Goal: Information Seeking & Learning: Learn about a topic

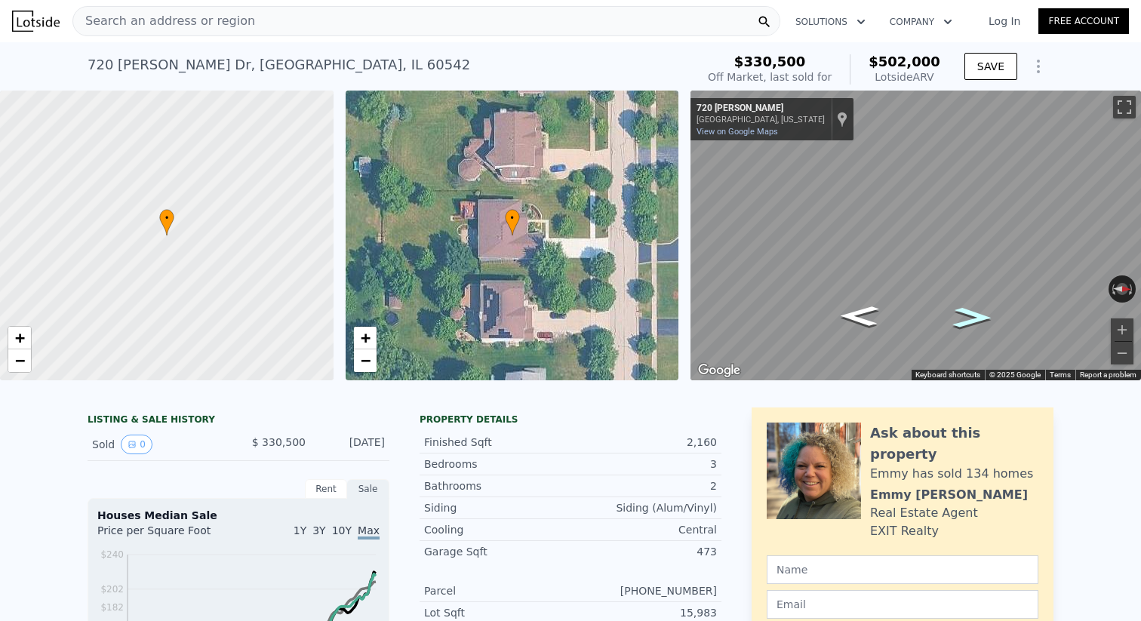
click at [969, 328] on icon "Go North, Jorstad" at bounding box center [973, 317] width 72 height 29
click at [1129, 100] on button "Toggle fullscreen view" at bounding box center [1125, 107] width 23 height 23
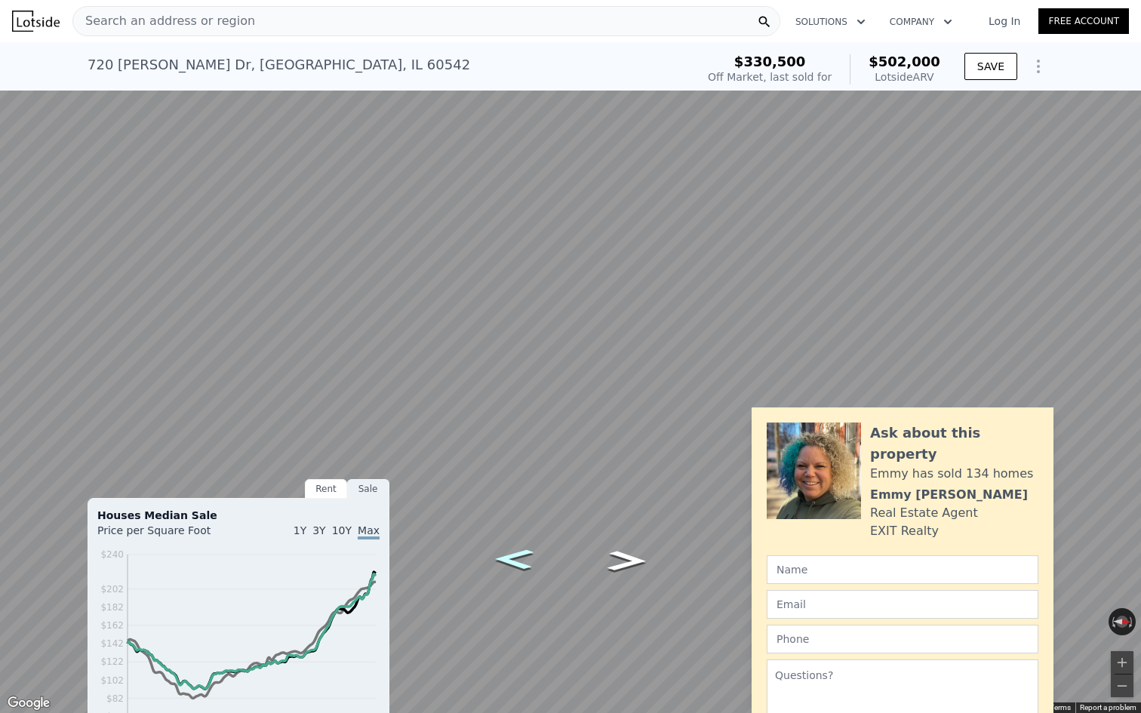
click at [521, 555] on icon "Go South, Jorstad" at bounding box center [514, 559] width 72 height 29
click at [627, 562] on icon "Go North, Jorstad" at bounding box center [627, 561] width 72 height 29
click at [524, 556] on icon "Go South, Jorstad" at bounding box center [514, 559] width 72 height 29
click at [630, 538] on icon "Go South, Jorstad" at bounding box center [626, 535] width 79 height 32
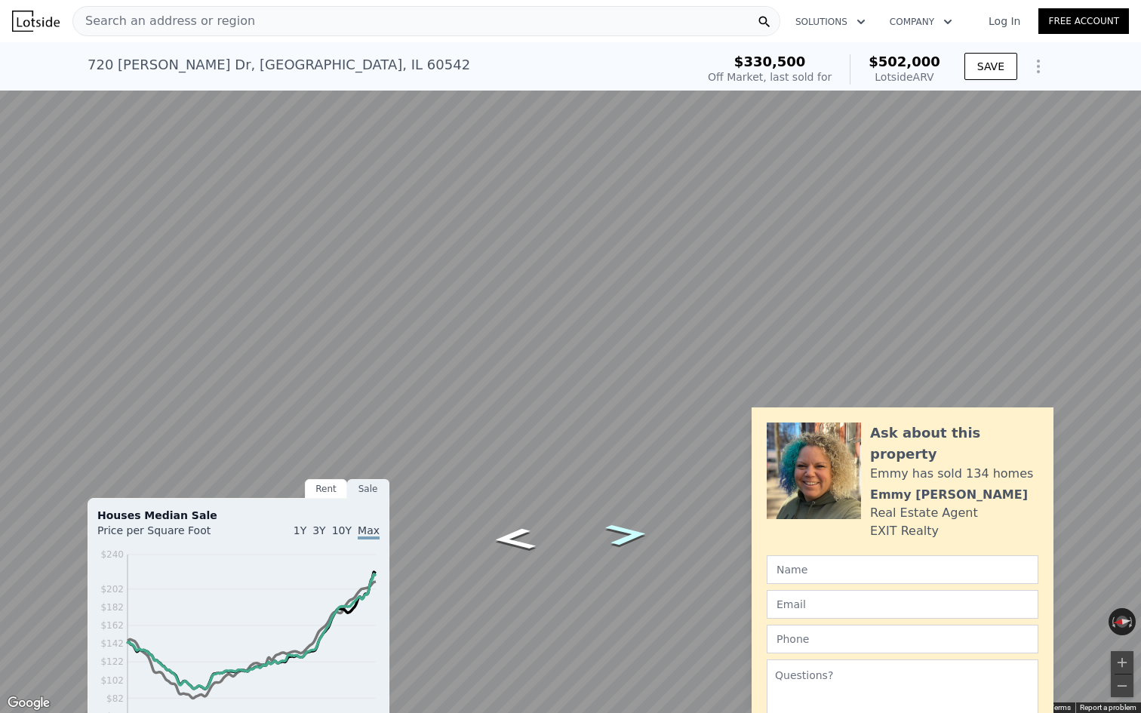
click at [630, 538] on icon "Go South, Jorstad" at bounding box center [626, 535] width 79 height 32
click at [569, 404] on icon "Go North, Jorstad" at bounding box center [570, 407] width 91 height 28
click at [1126, 22] on button "Toggle fullscreen view" at bounding box center [1125, 16] width 23 height 23
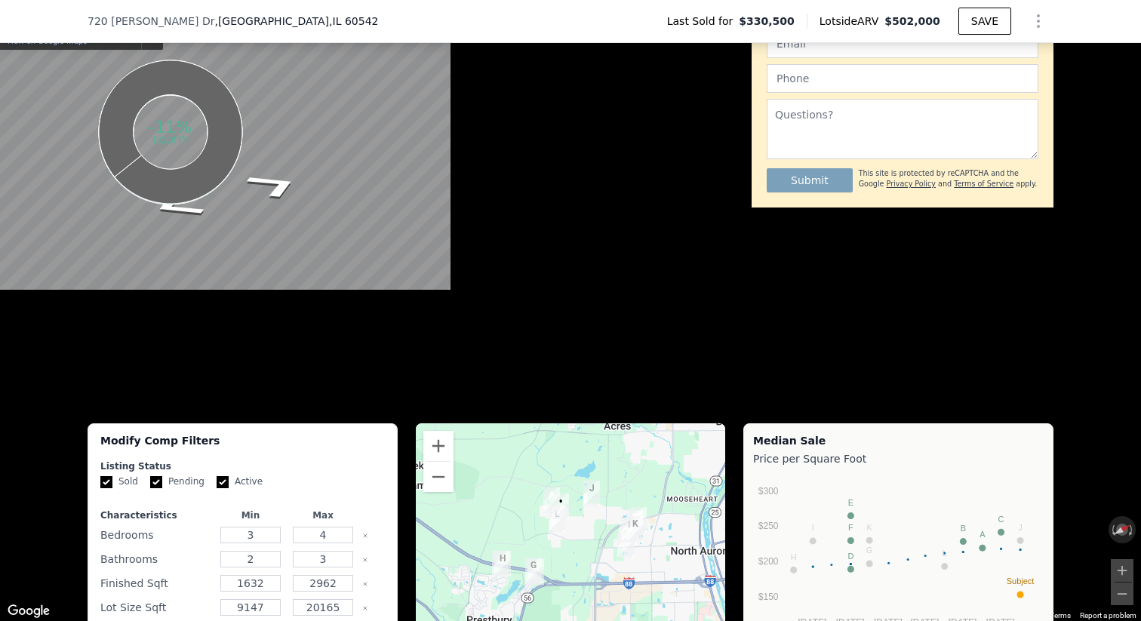
scroll to position [882, 0]
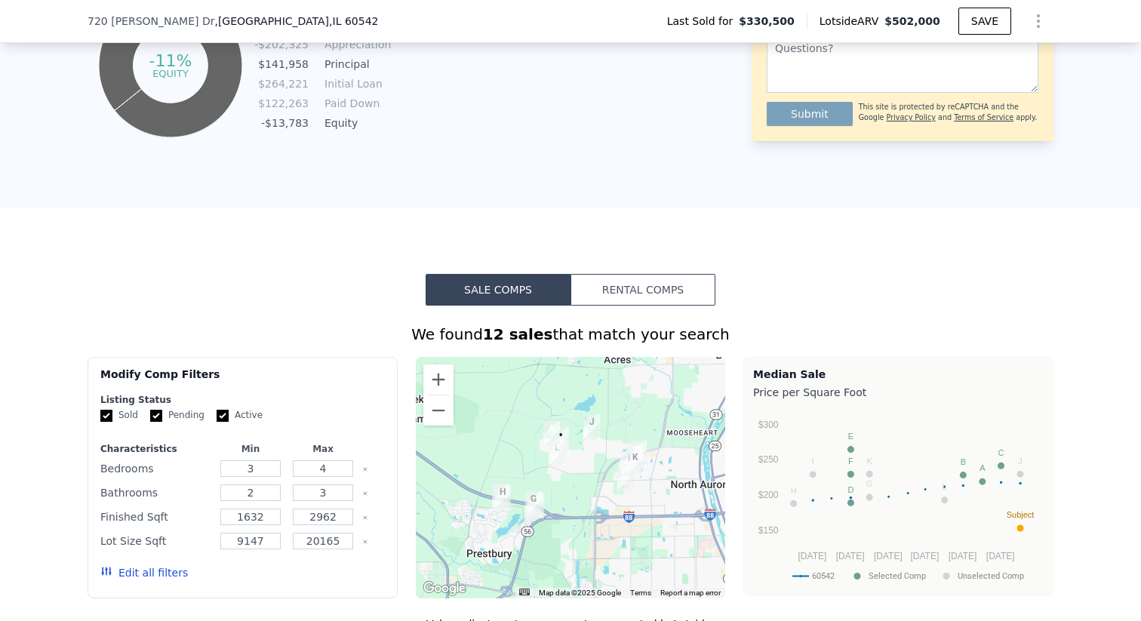
click at [629, 297] on button "Rental Comps" at bounding box center [643, 290] width 145 height 32
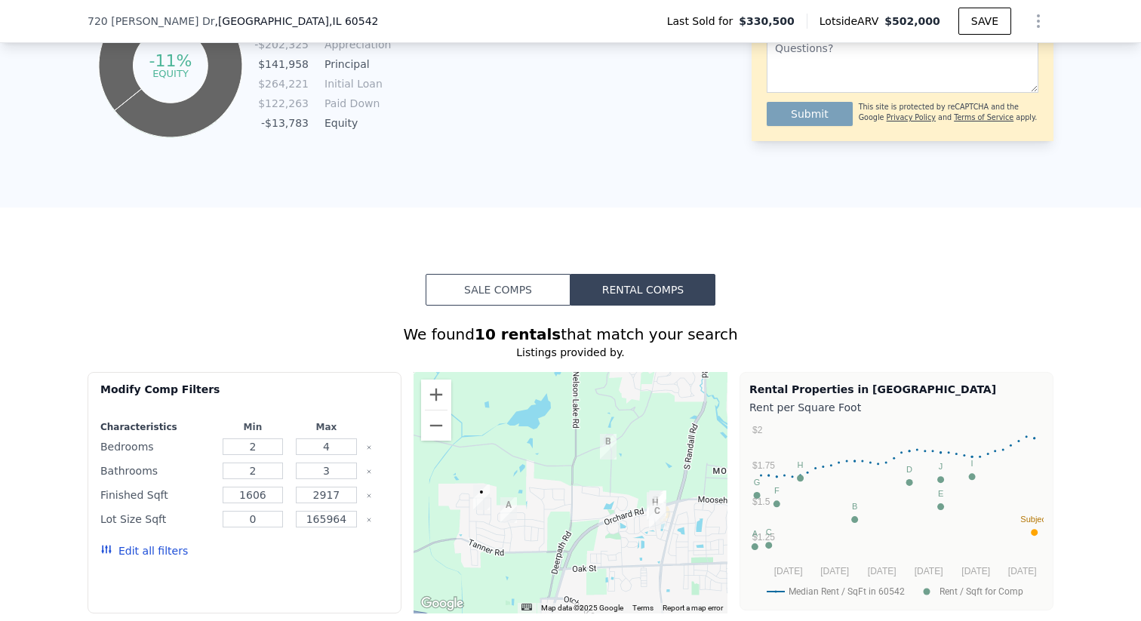
click at [533, 279] on button "Sale Comps" at bounding box center [498, 290] width 145 height 32
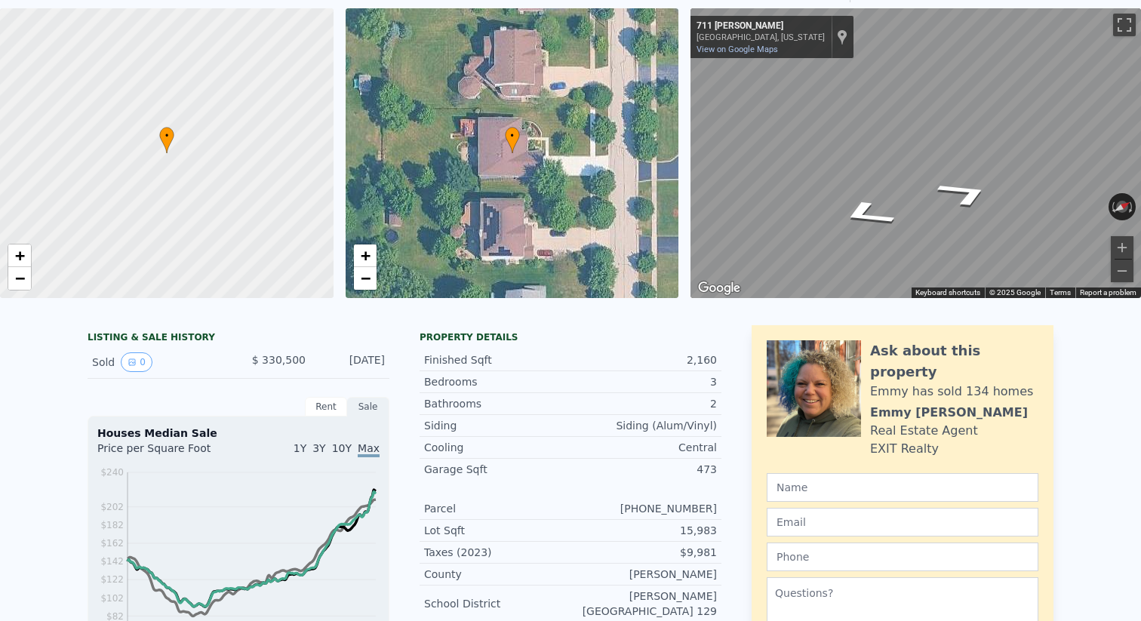
scroll to position [0, 0]
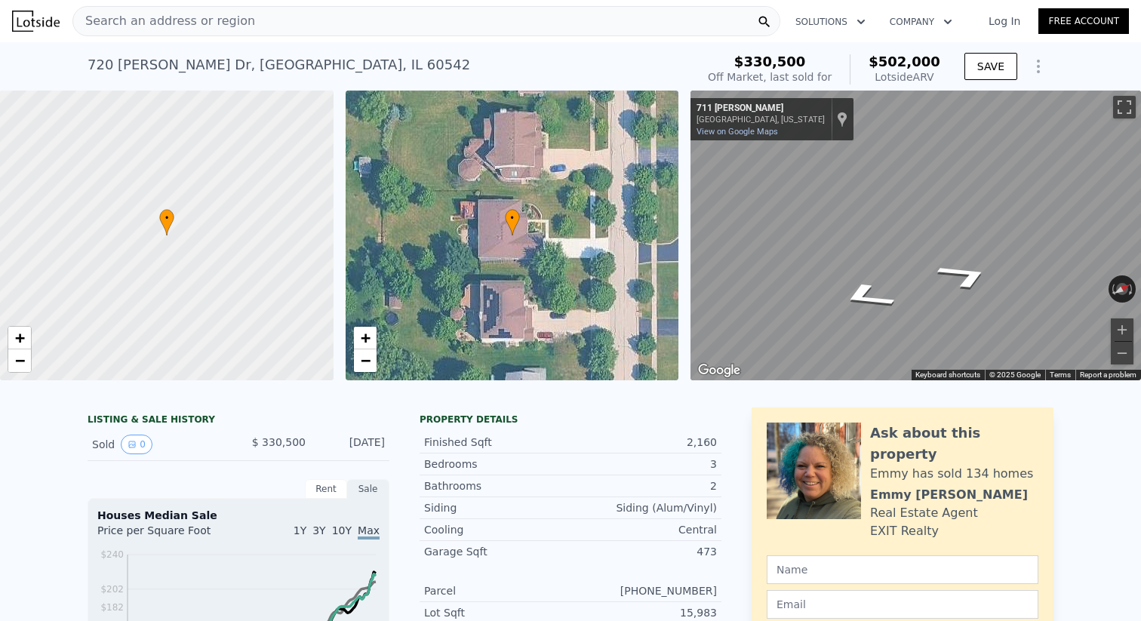
click at [311, 31] on div "Search an address or region" at bounding box center [426, 21] width 708 height 30
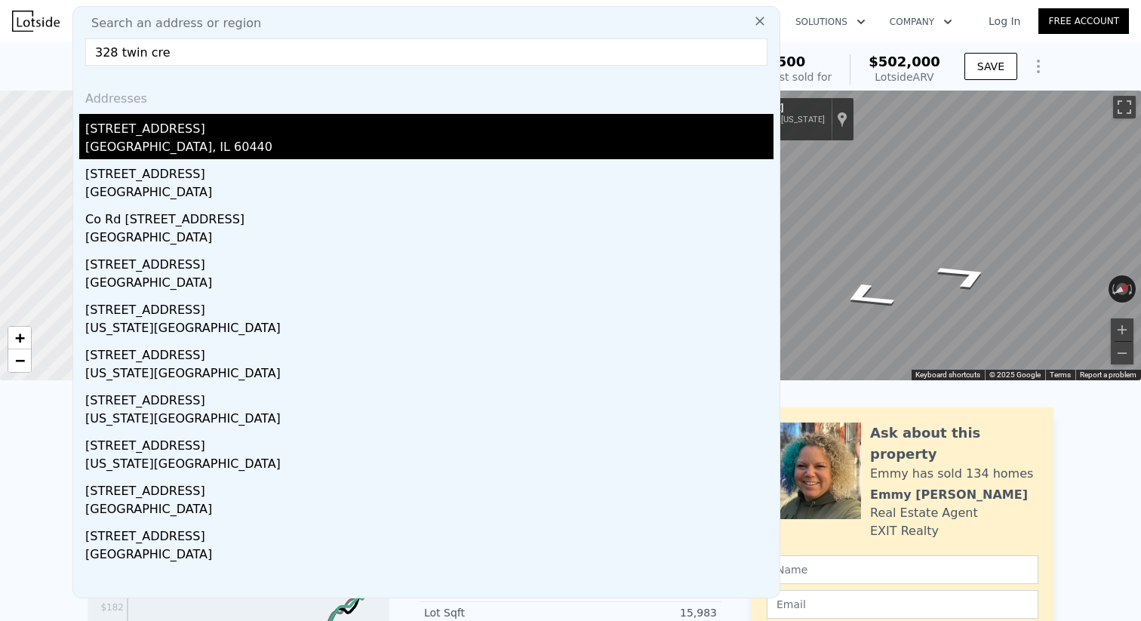
type input "328 twin cre"
click at [642, 123] on div "[STREET_ADDRESS]" at bounding box center [429, 126] width 689 height 24
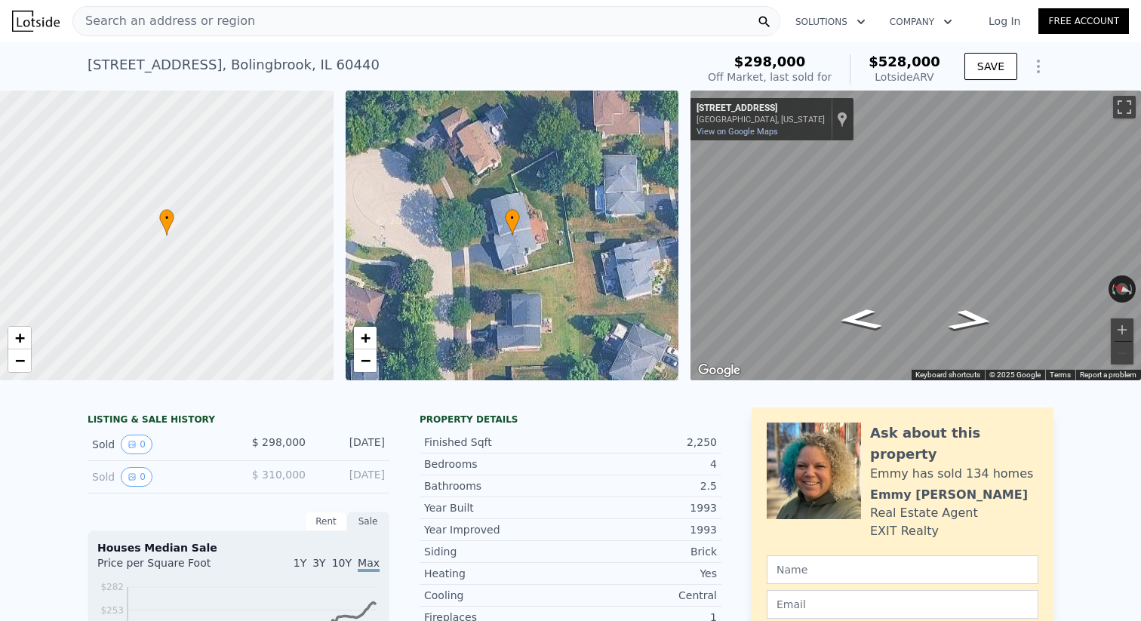
click at [632, 25] on div "Search an address or region" at bounding box center [426, 21] width 708 height 30
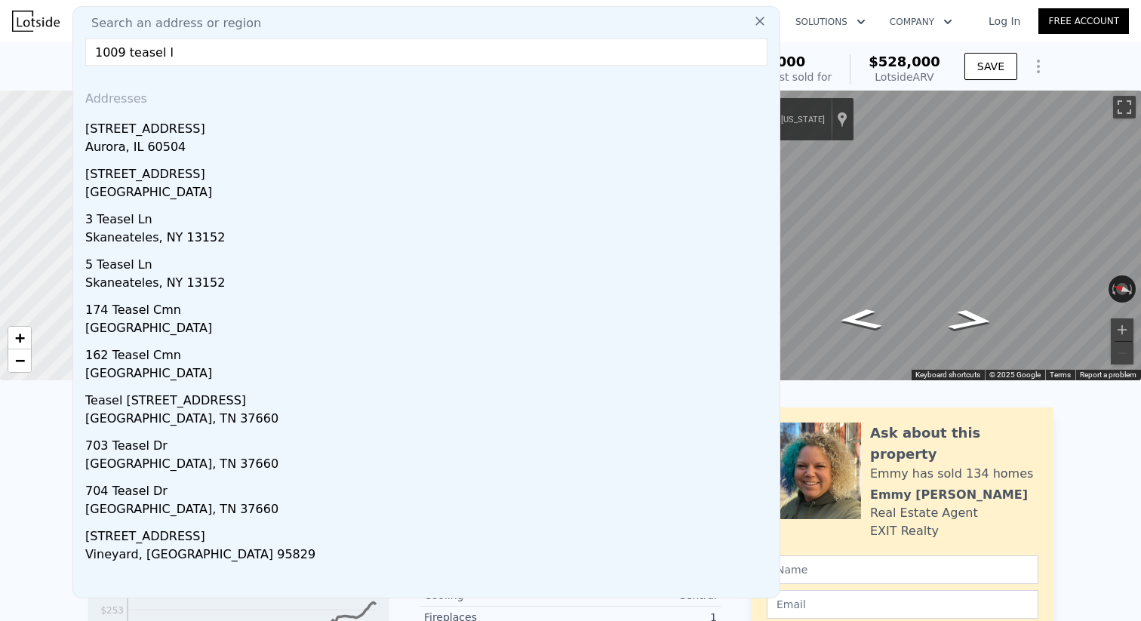
type input "1009 teasel ln"
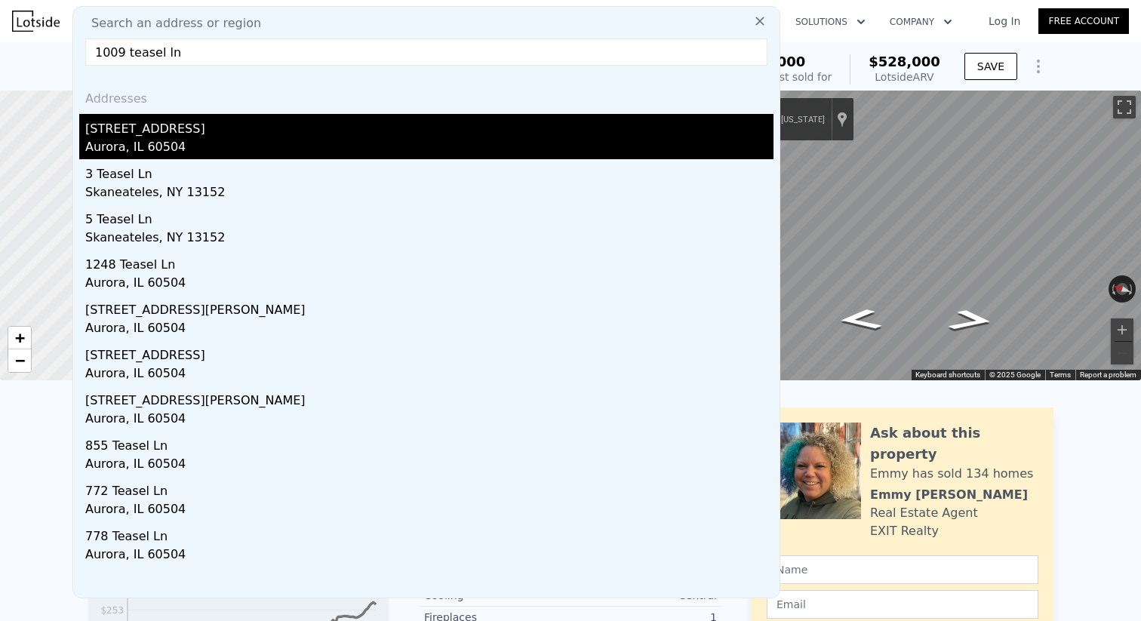
click at [670, 131] on div "[STREET_ADDRESS]" at bounding box center [429, 126] width 689 height 24
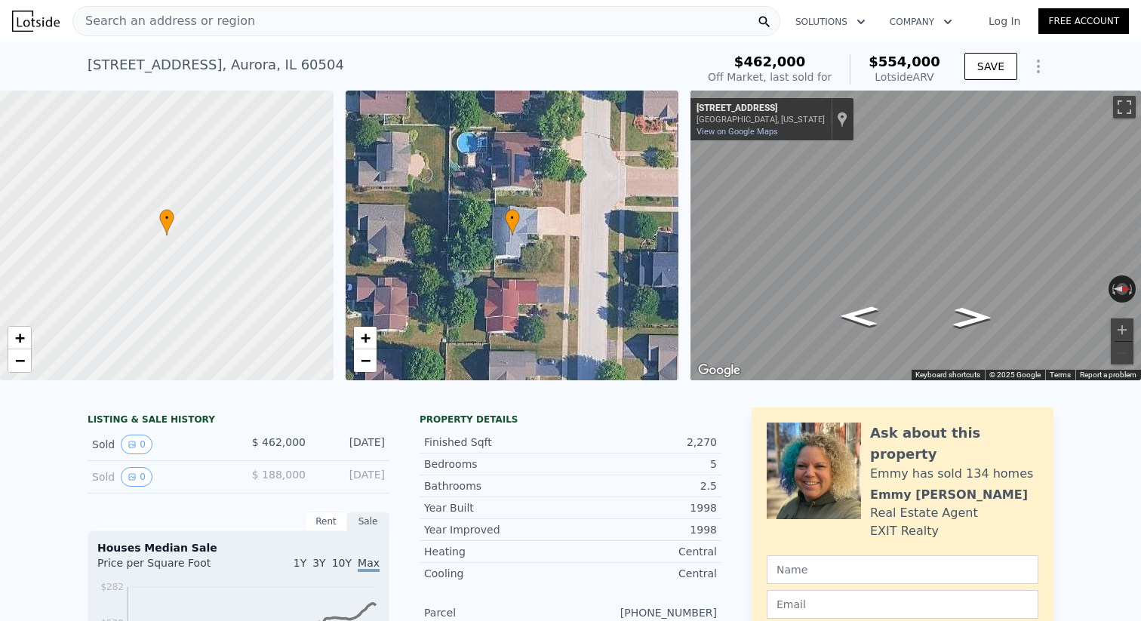
click at [358, 22] on div "Search an address or region" at bounding box center [426, 21] width 708 height 30
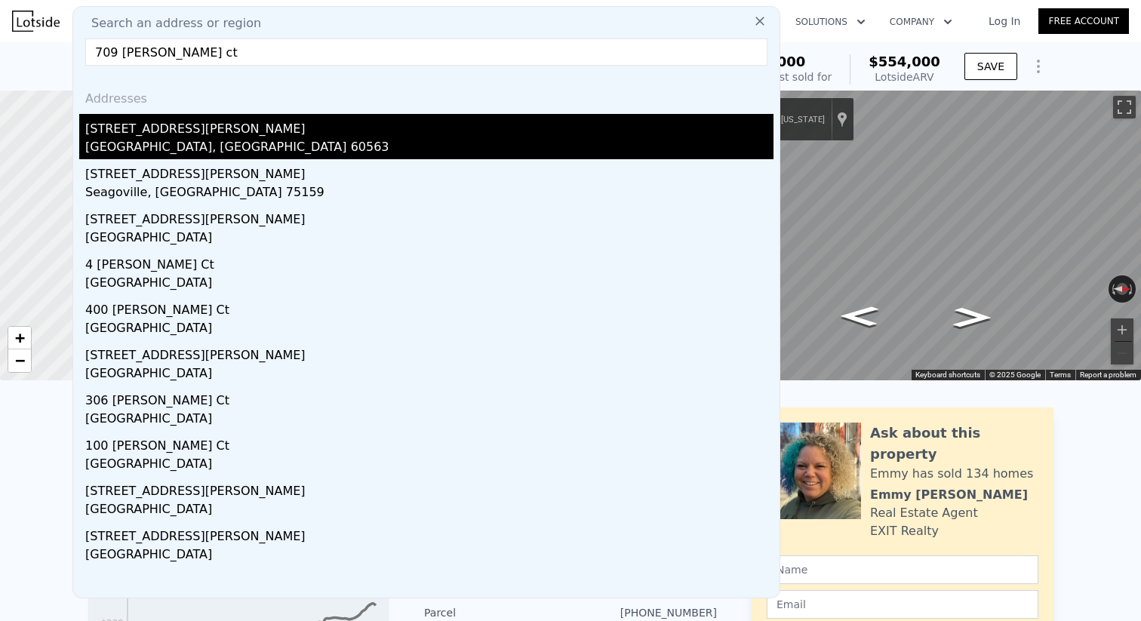
type input "709 [PERSON_NAME] ct"
click at [145, 137] on div "[STREET_ADDRESS][PERSON_NAME]" at bounding box center [429, 126] width 689 height 24
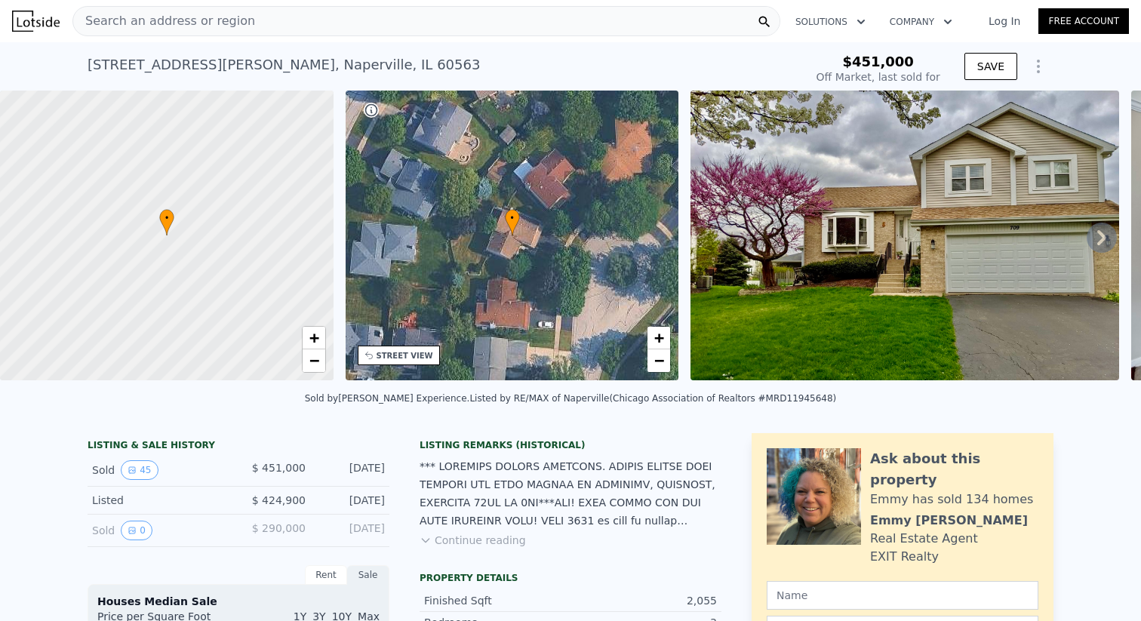
type input "$ 576,000"
type input "$ 65,173"
click at [468, 26] on div "Search an address or region" at bounding box center [426, 21] width 708 height 30
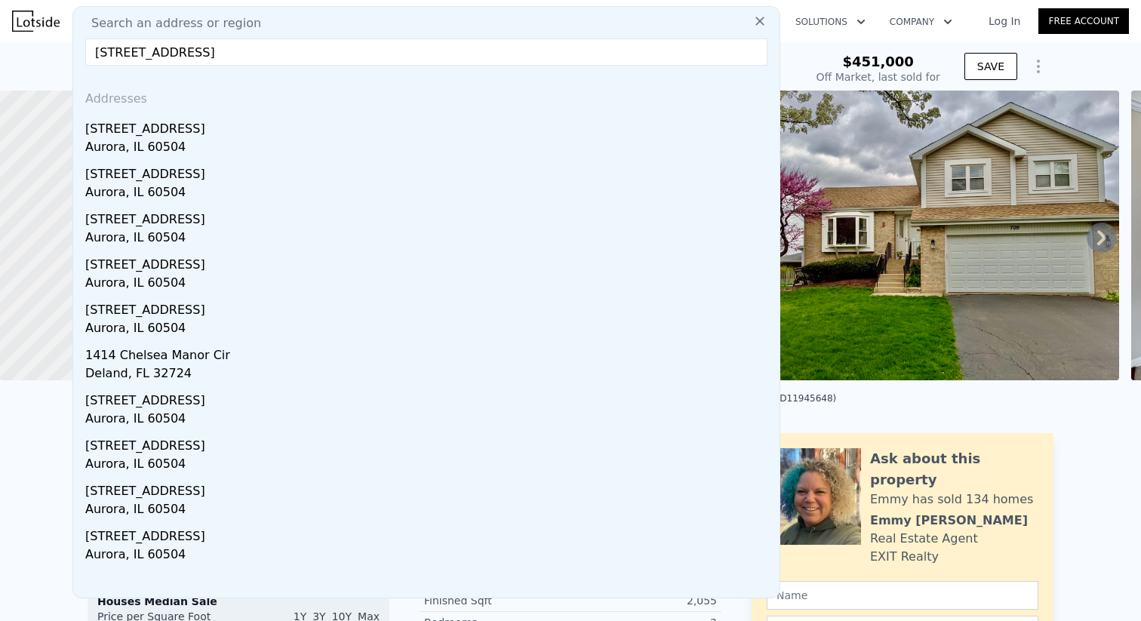
click at [119, 48] on input "[STREET_ADDRESS]" at bounding box center [426, 52] width 682 height 27
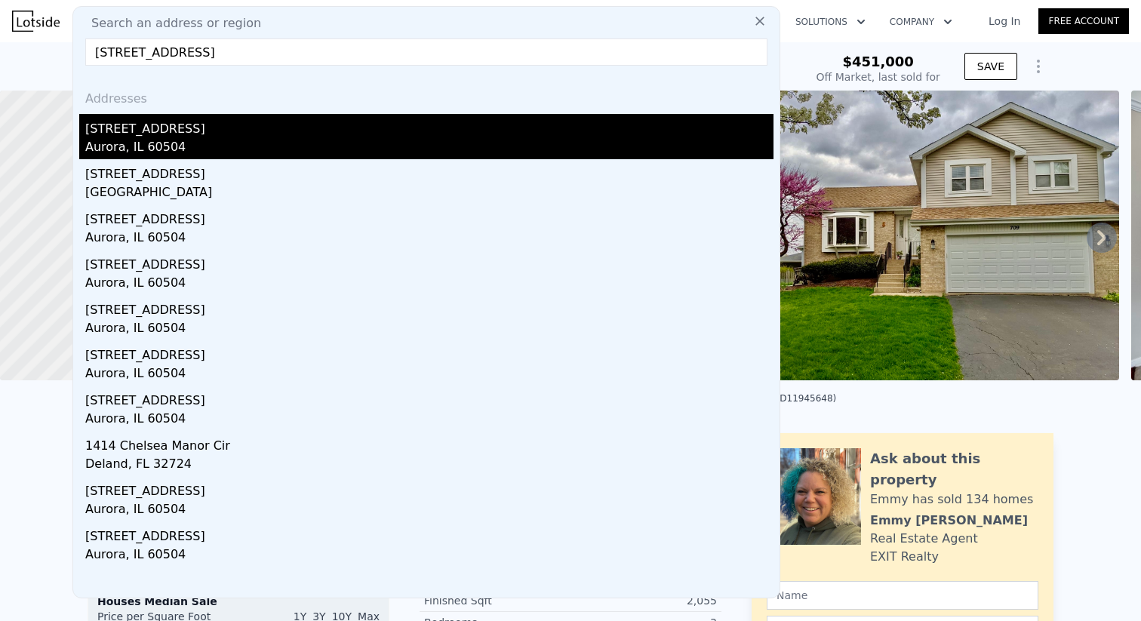
type input "[STREET_ADDRESS]"
click at [165, 149] on div "Aurora, IL 60504" at bounding box center [429, 148] width 689 height 21
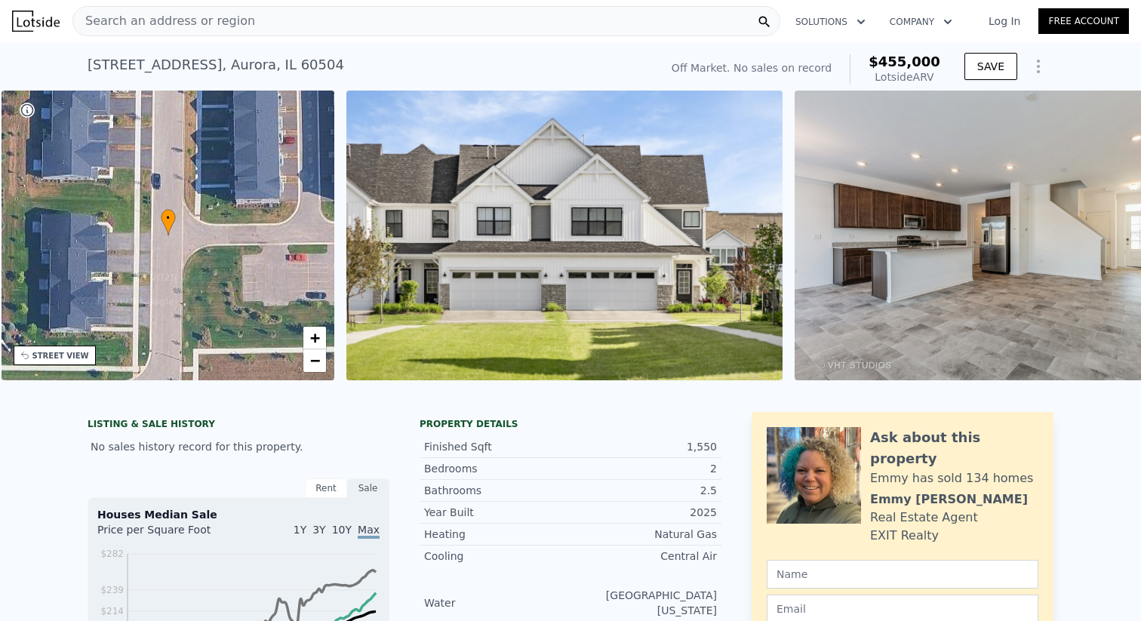
scroll to position [0, 351]
click at [430, 269] on img at bounding box center [564, 236] width 436 height 290
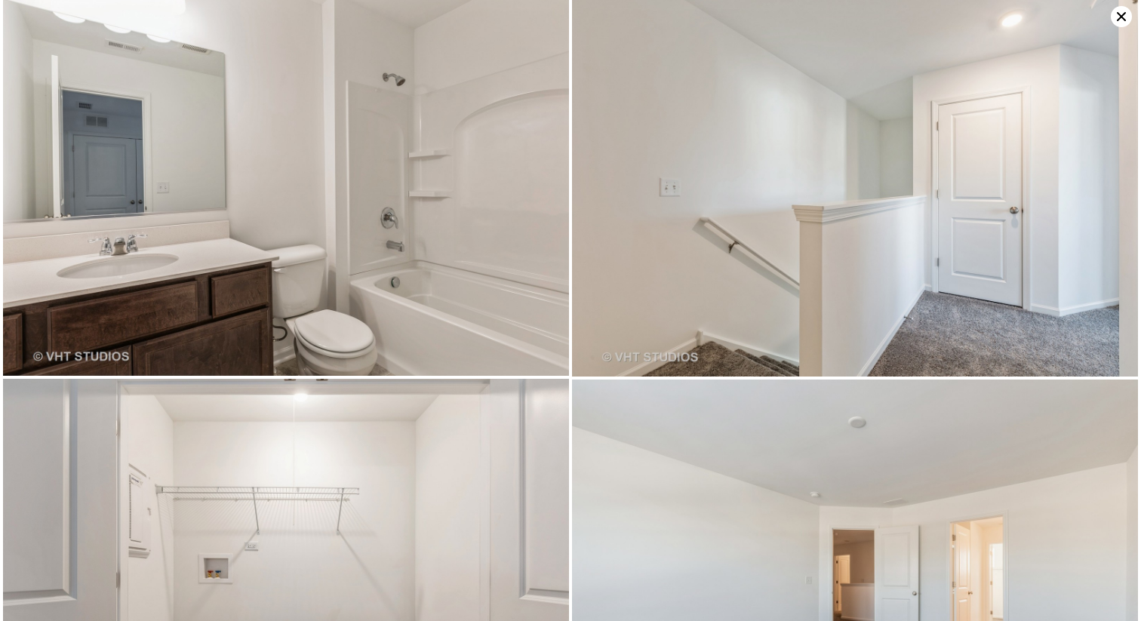
scroll to position [1902, 0]
click at [1120, 19] on icon at bounding box center [1121, 16] width 21 height 21
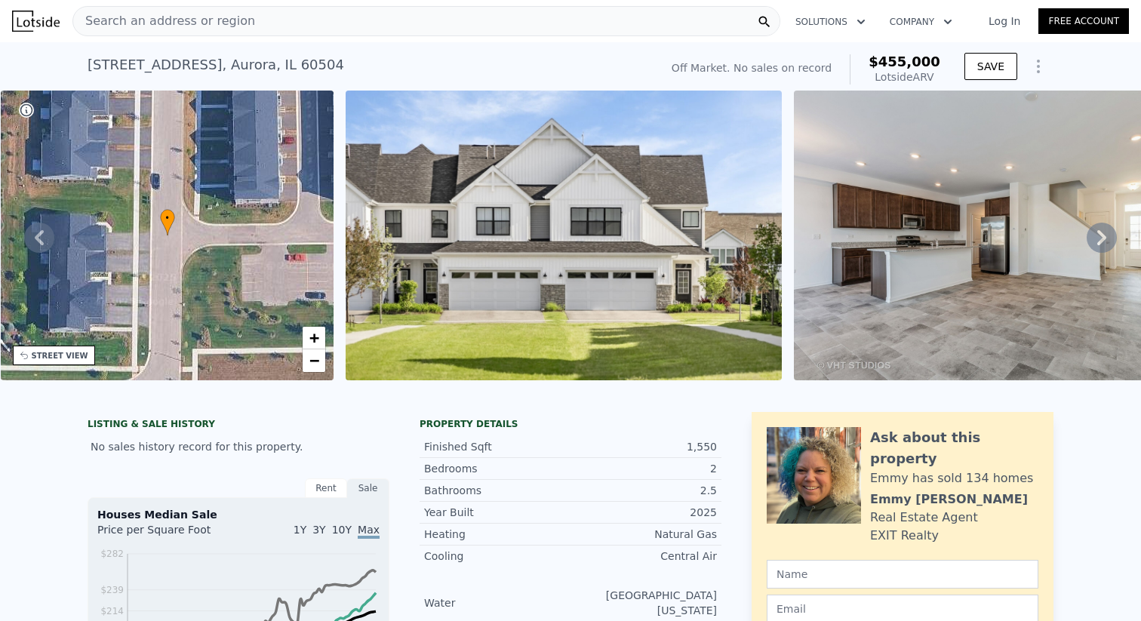
click at [468, 24] on div "Search an address or region" at bounding box center [426, 21] width 708 height 30
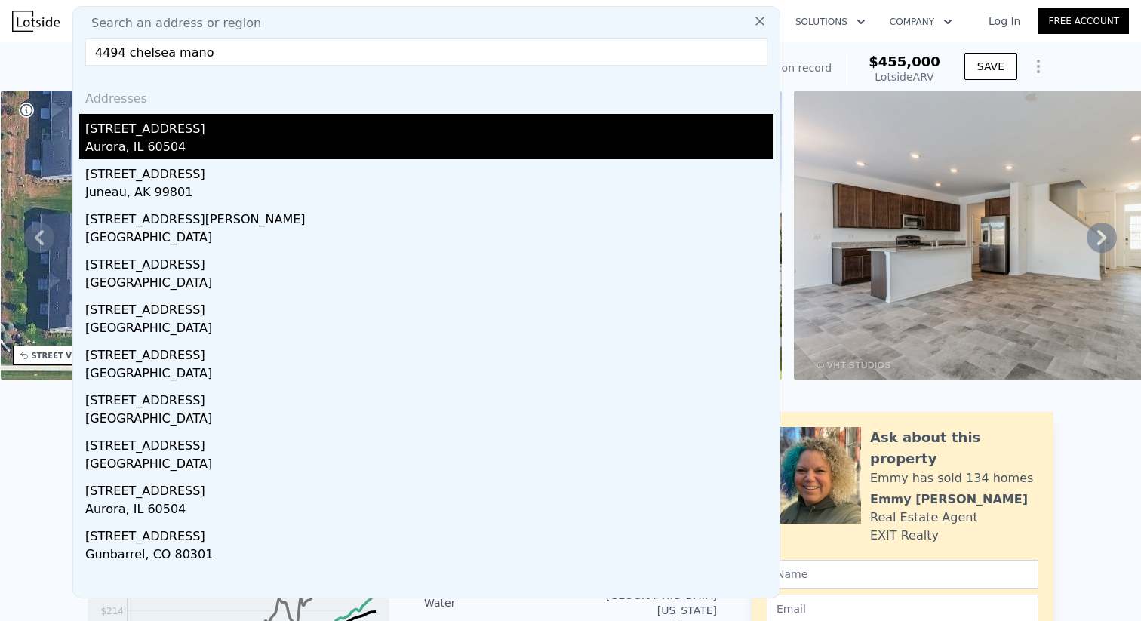
type input "4494 chelsea mano"
click at [275, 153] on div "Aurora, IL 60504" at bounding box center [429, 148] width 689 height 21
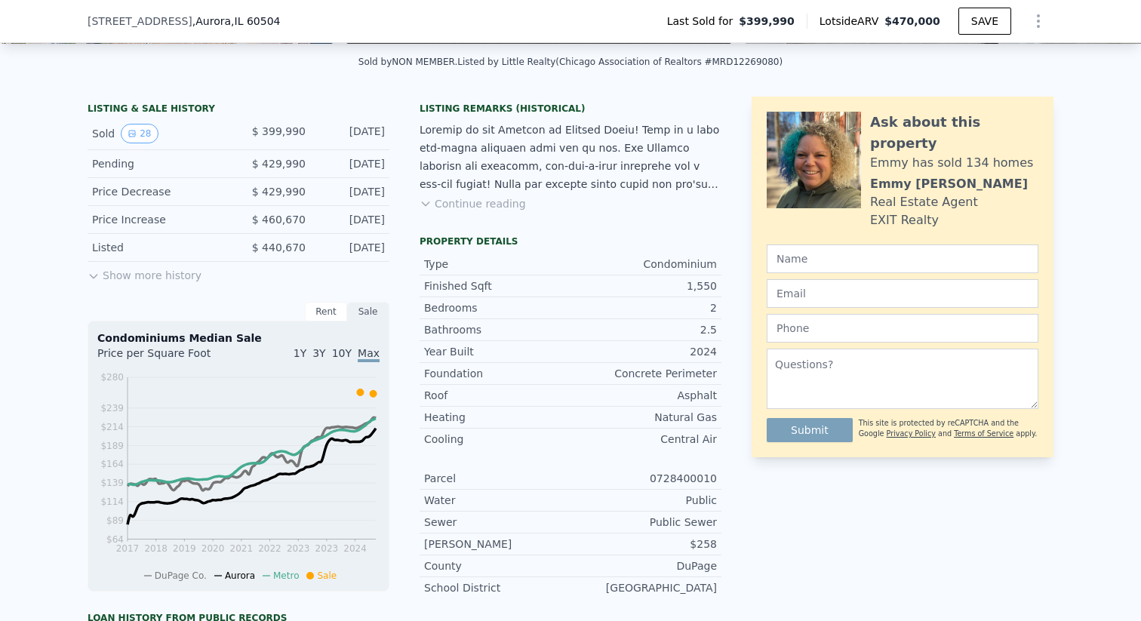
scroll to position [334, 0]
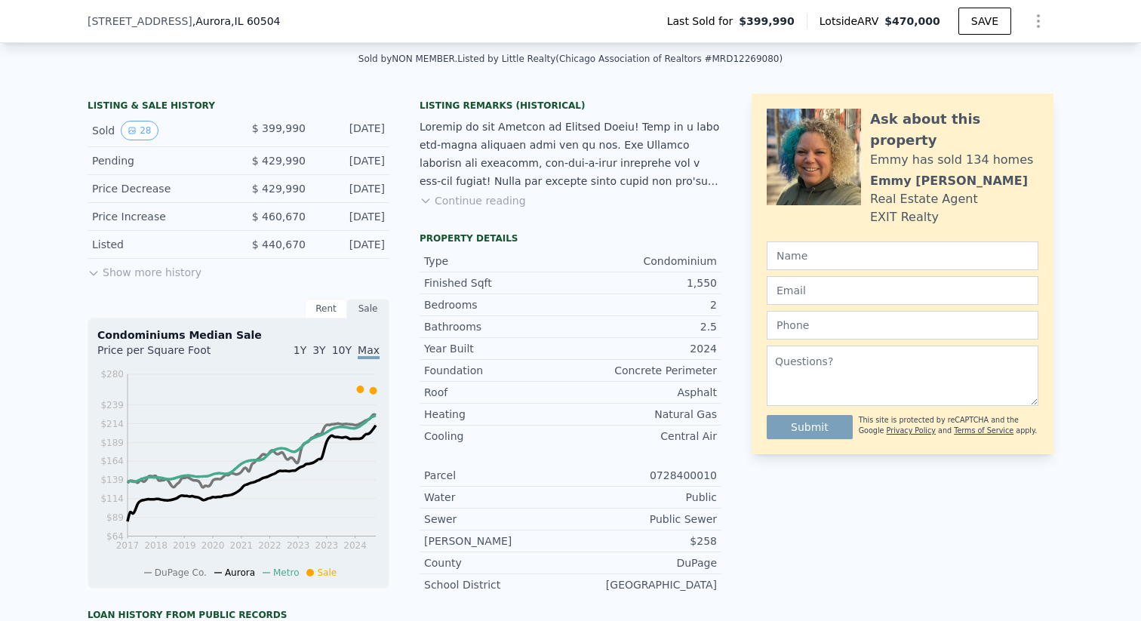
click at [160, 272] on button "Show more history" at bounding box center [145, 269] width 114 height 21
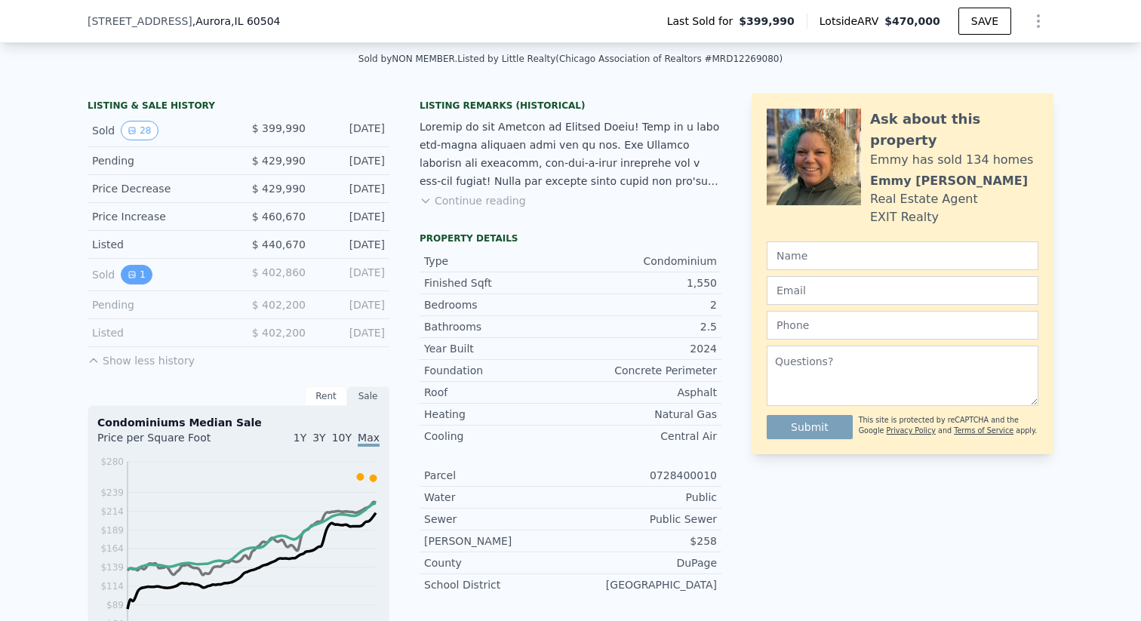
click at [125, 277] on button "1" at bounding box center [137, 275] width 32 height 20
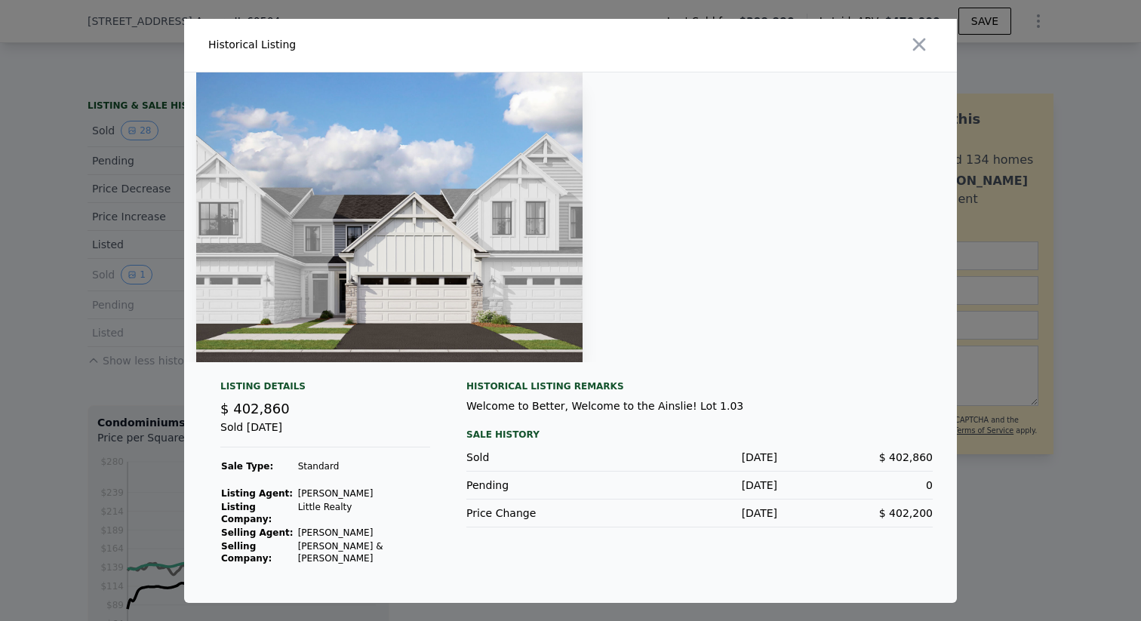
click at [42, 294] on div at bounding box center [570, 310] width 1141 height 621
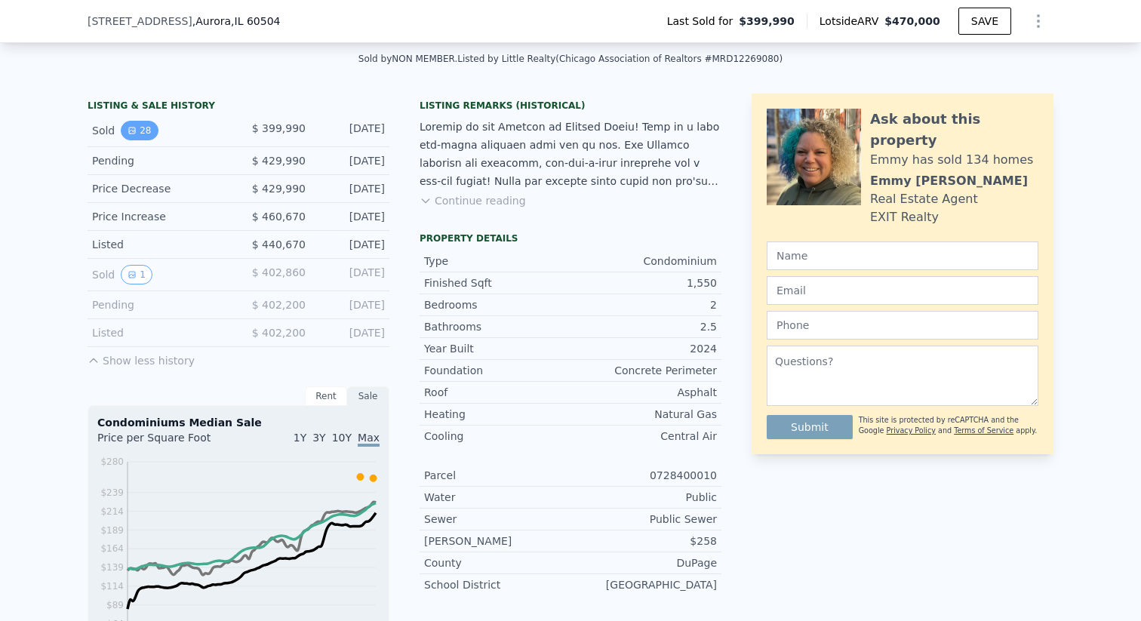
click at [152, 127] on button "28" at bounding box center [139, 131] width 37 height 20
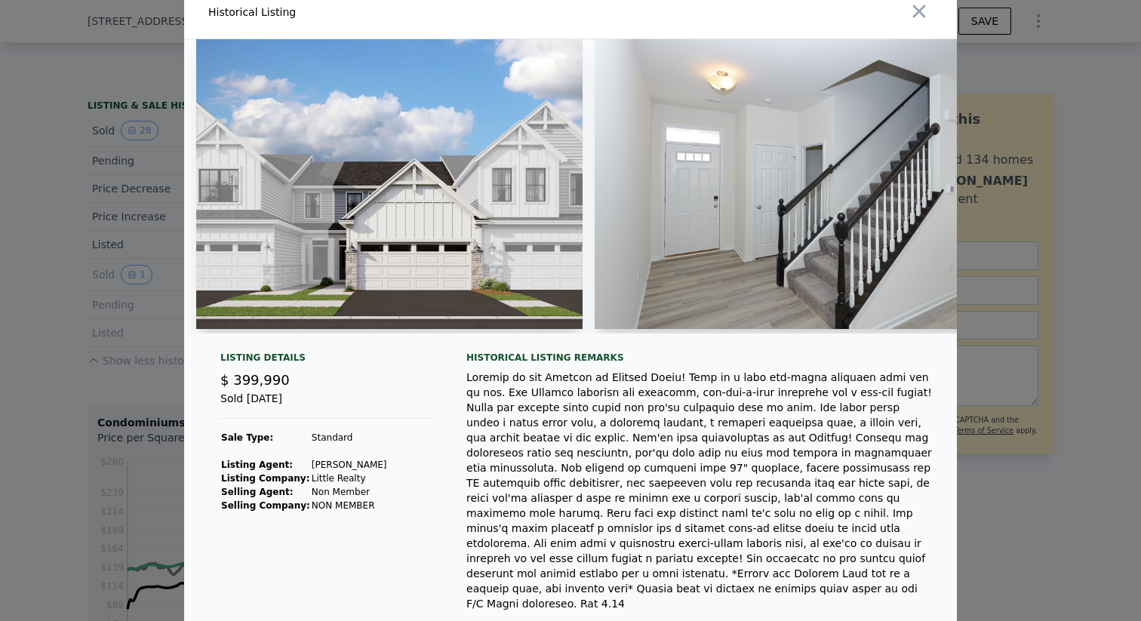
scroll to position [0, 0]
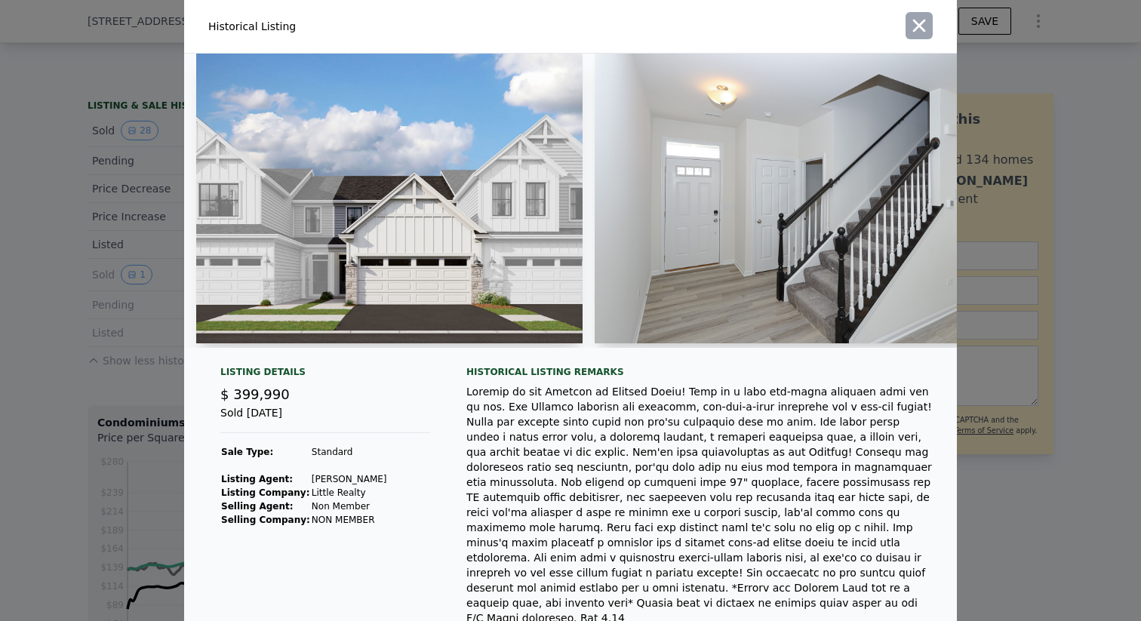
click at [924, 29] on icon "button" at bounding box center [919, 25] width 21 height 21
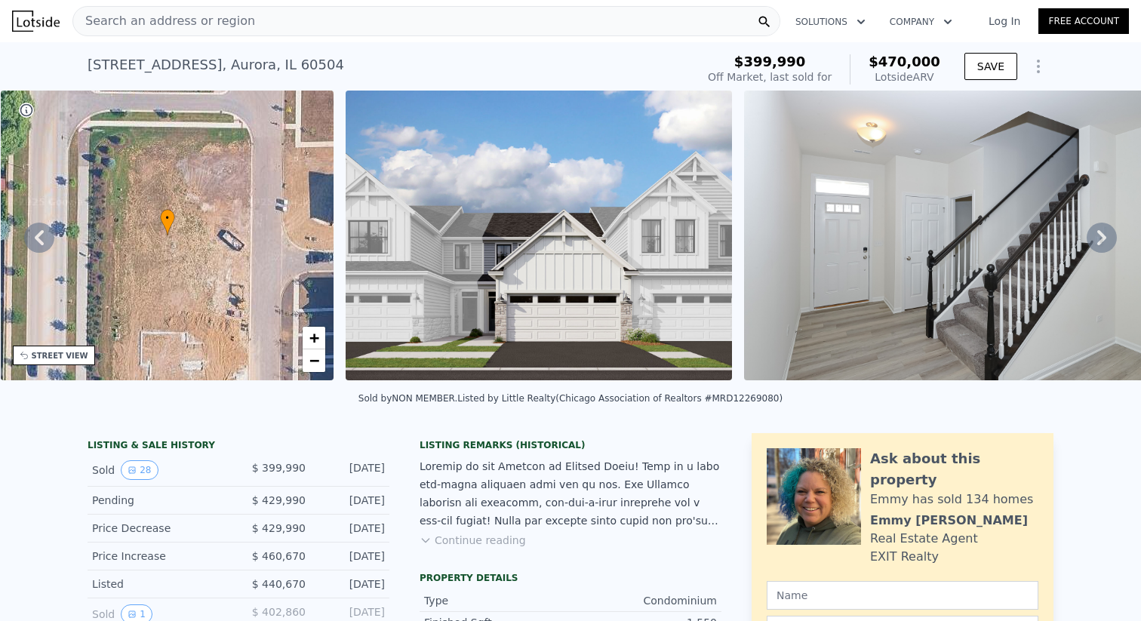
click at [196, 16] on span "Search an address or region" at bounding box center [164, 21] width 182 height 18
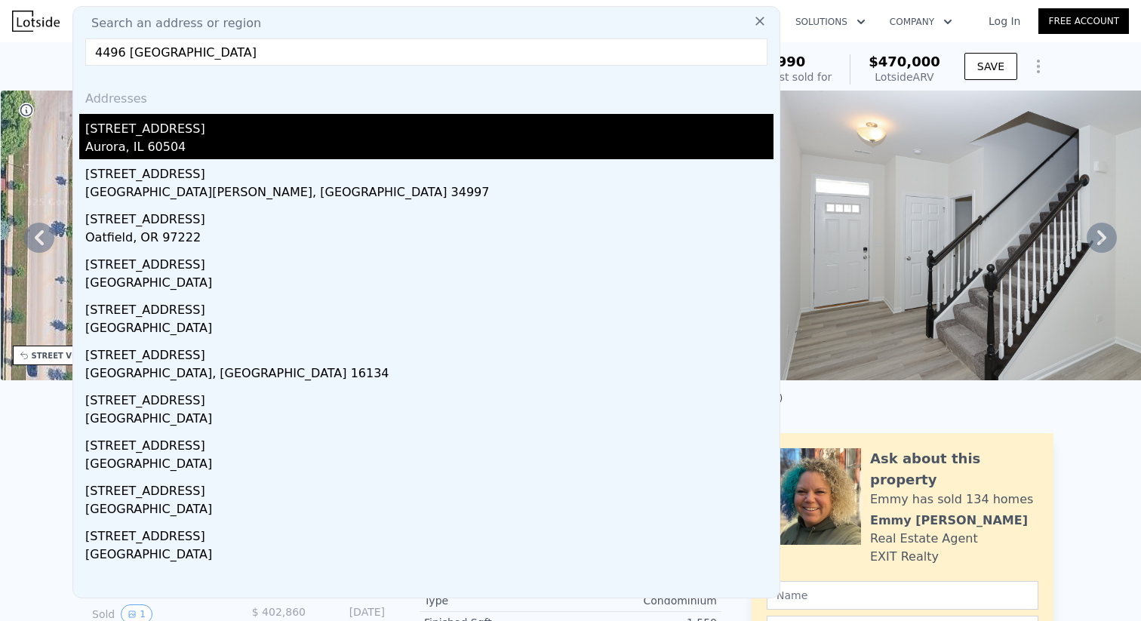
type input "4496 [GEOGRAPHIC_DATA]"
click at [178, 154] on div "Aurora, IL 60504" at bounding box center [429, 148] width 689 height 21
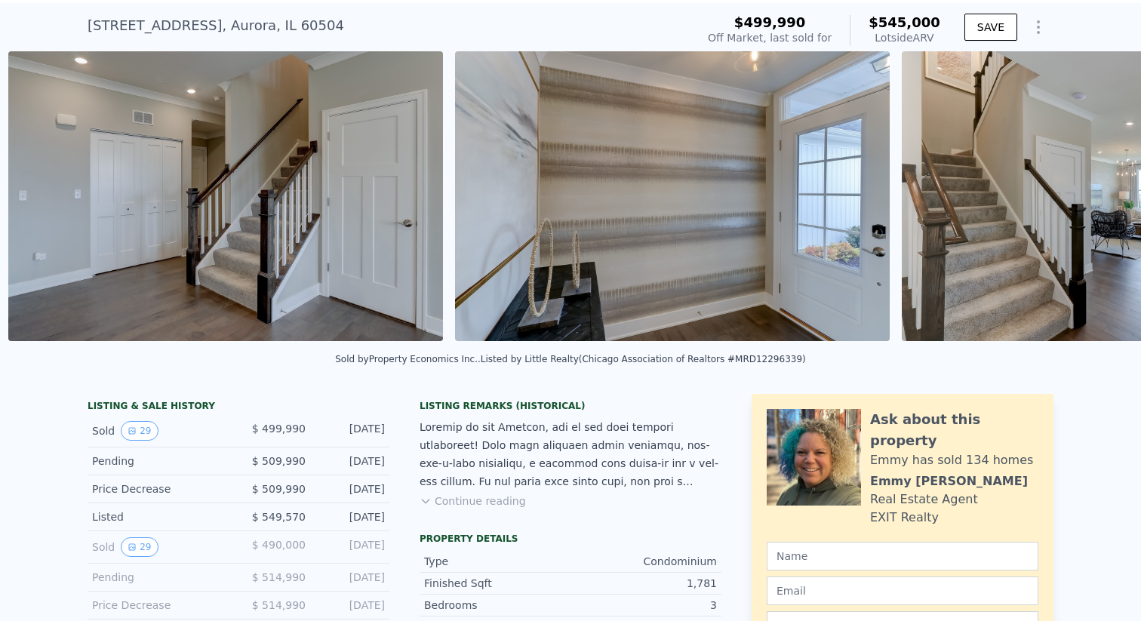
scroll to position [0, 1089]
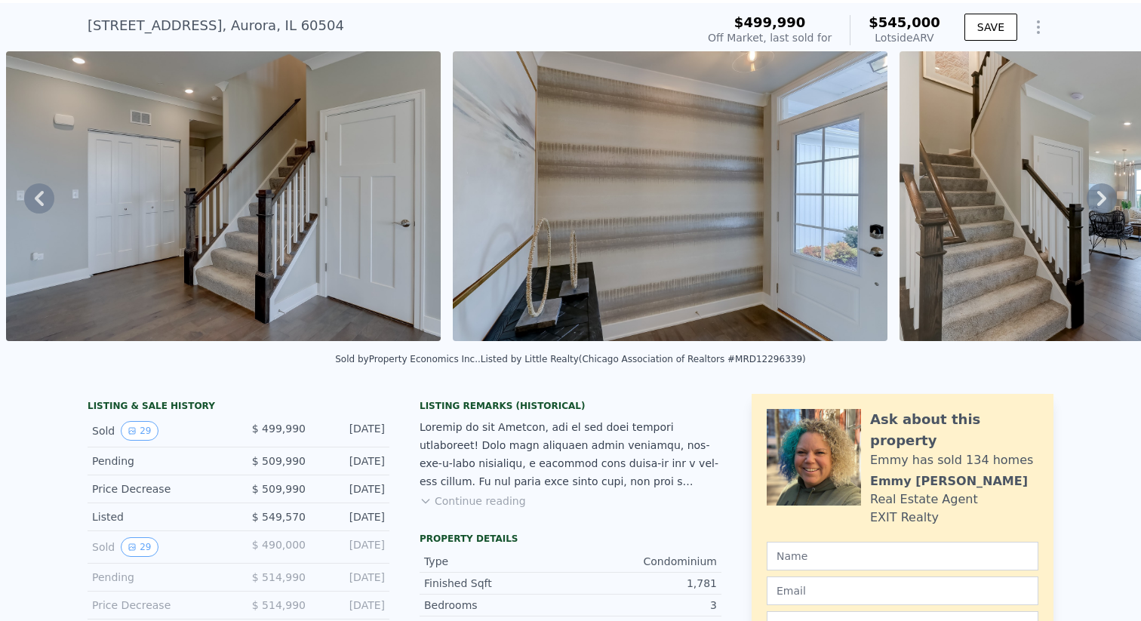
click at [311, 162] on img at bounding box center [223, 196] width 435 height 290
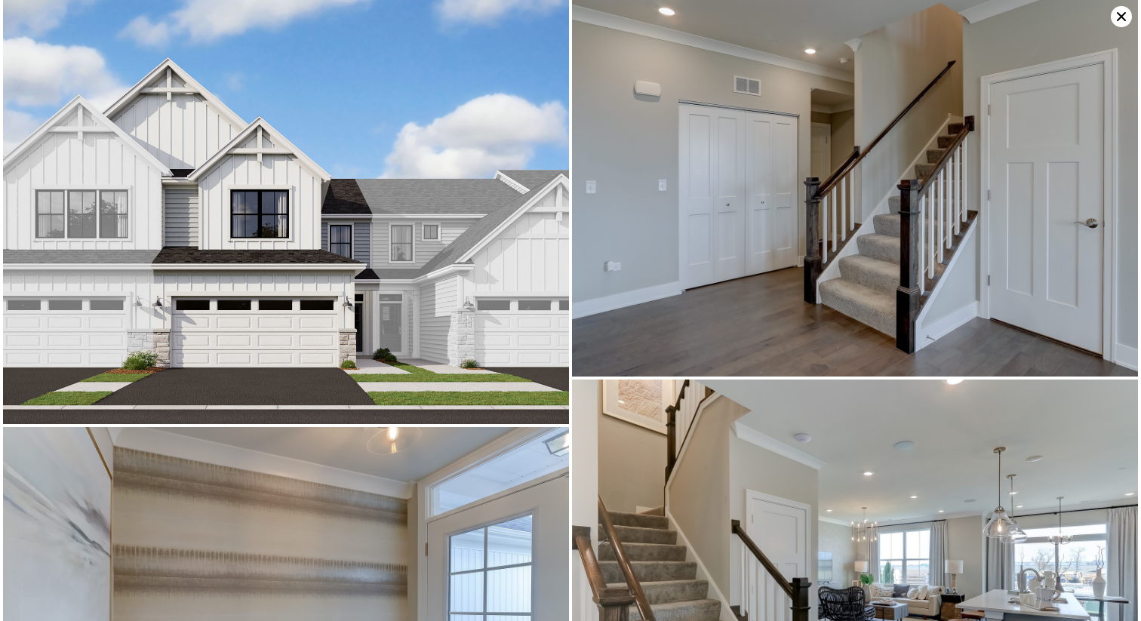
scroll to position [0, 0]
click at [1117, 23] on icon at bounding box center [1121, 16] width 21 height 21
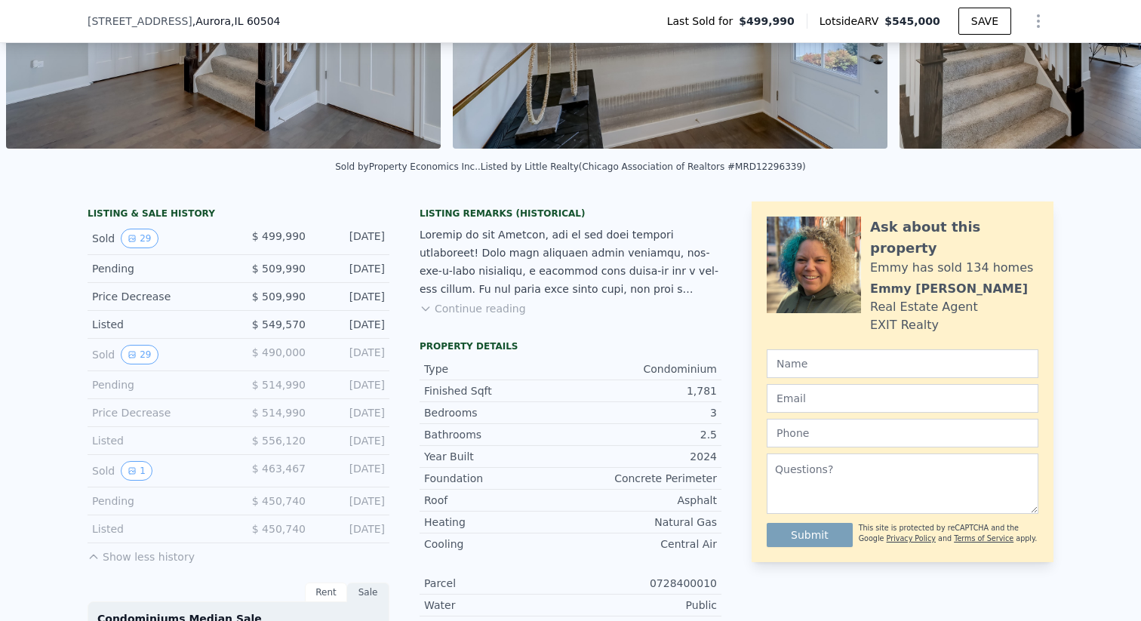
scroll to position [208, 0]
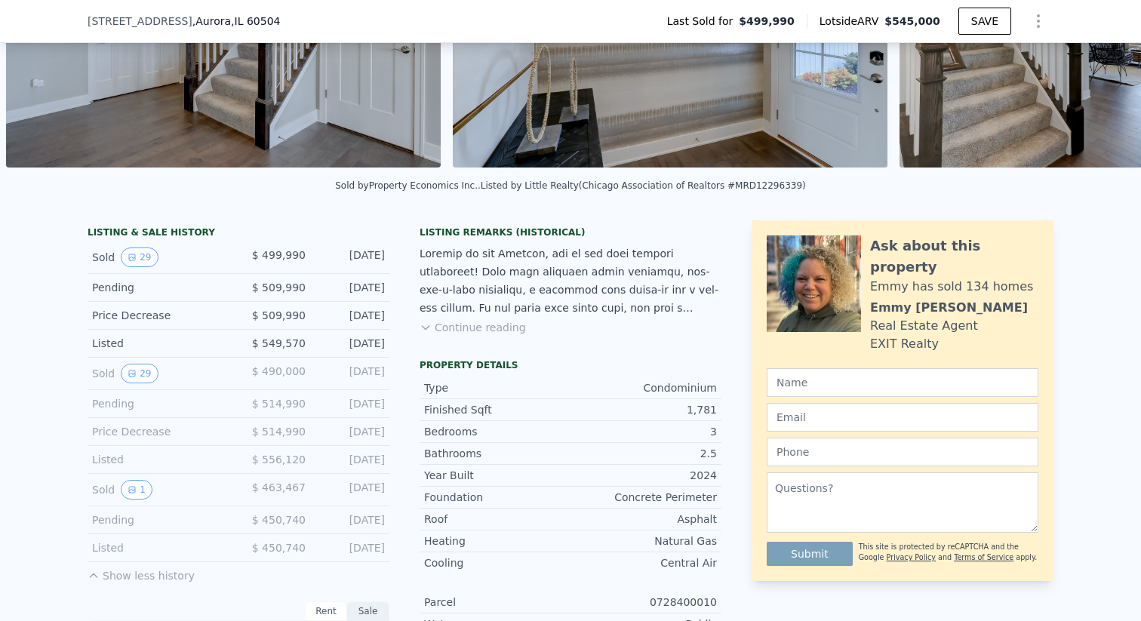
drag, startPoint x: 252, startPoint y: 249, endPoint x: 374, endPoint y: 266, distance: 122.7
click at [374, 266] on div "Sold 29 $ 499,990 [DATE]" at bounding box center [239, 258] width 302 height 32
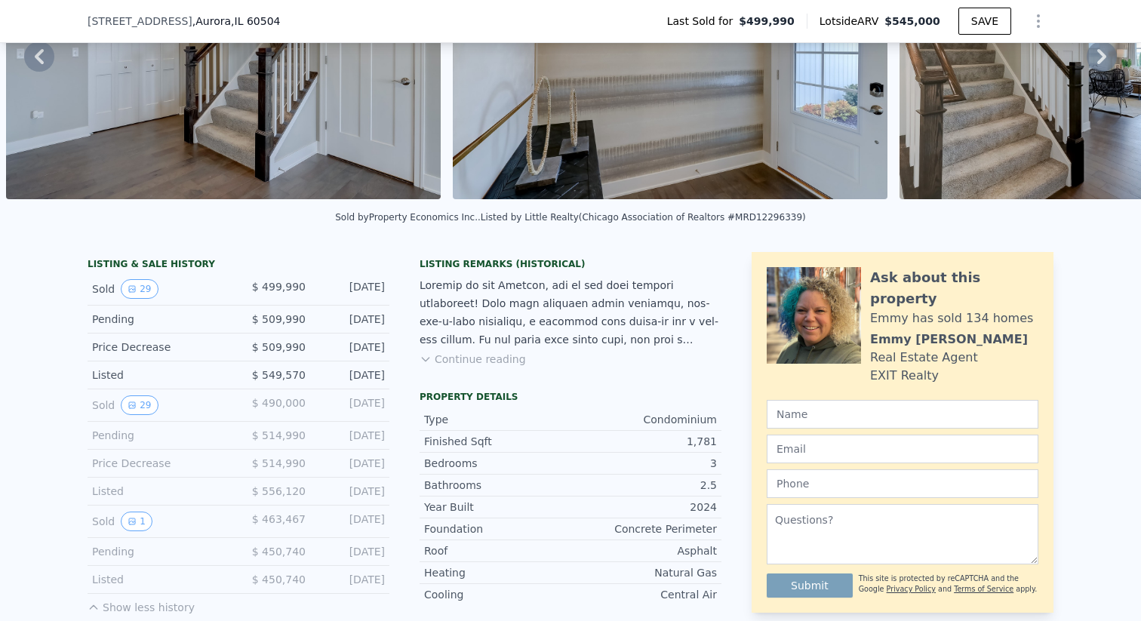
scroll to position [177, 0]
drag, startPoint x: 262, startPoint y: 519, endPoint x: 377, endPoint y: 519, distance: 115.5
click at [377, 519] on div "Sold 1 $ 463,467 [DATE]" at bounding box center [239, 521] width 302 height 32
click at [399, 519] on div "LISTING & SALE HISTORY Sold 29 $ 499,990 [DATE] Pending $ 509,990 [DATE] Price …" at bounding box center [405, 613] width 634 height 725
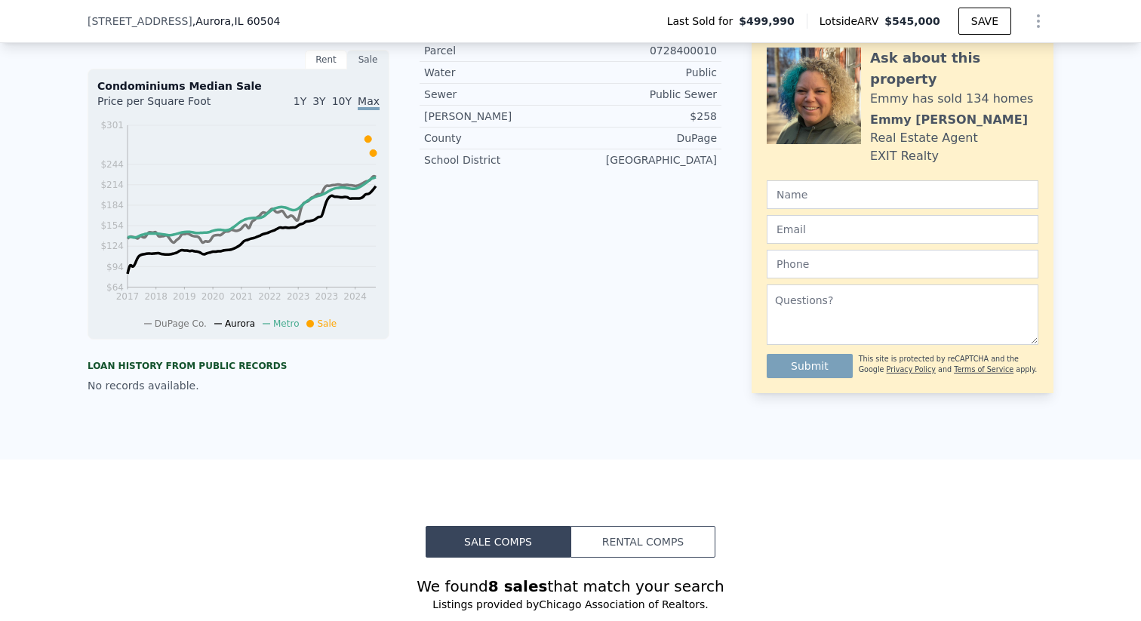
scroll to position [787, 0]
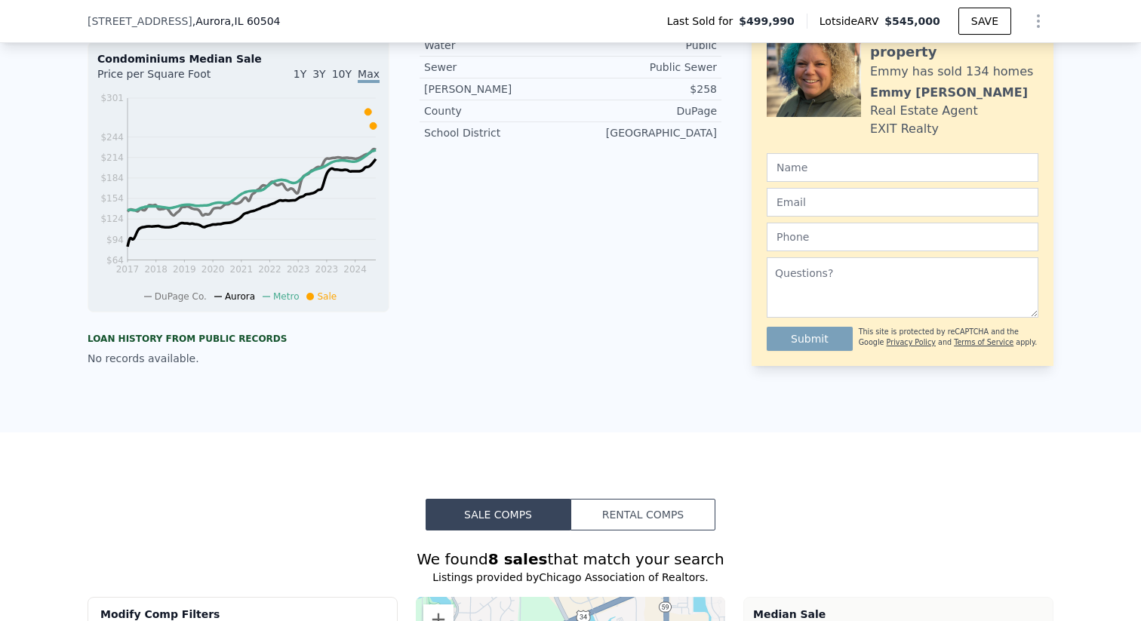
type input "$ 470,000"
type input "$ 19,240"
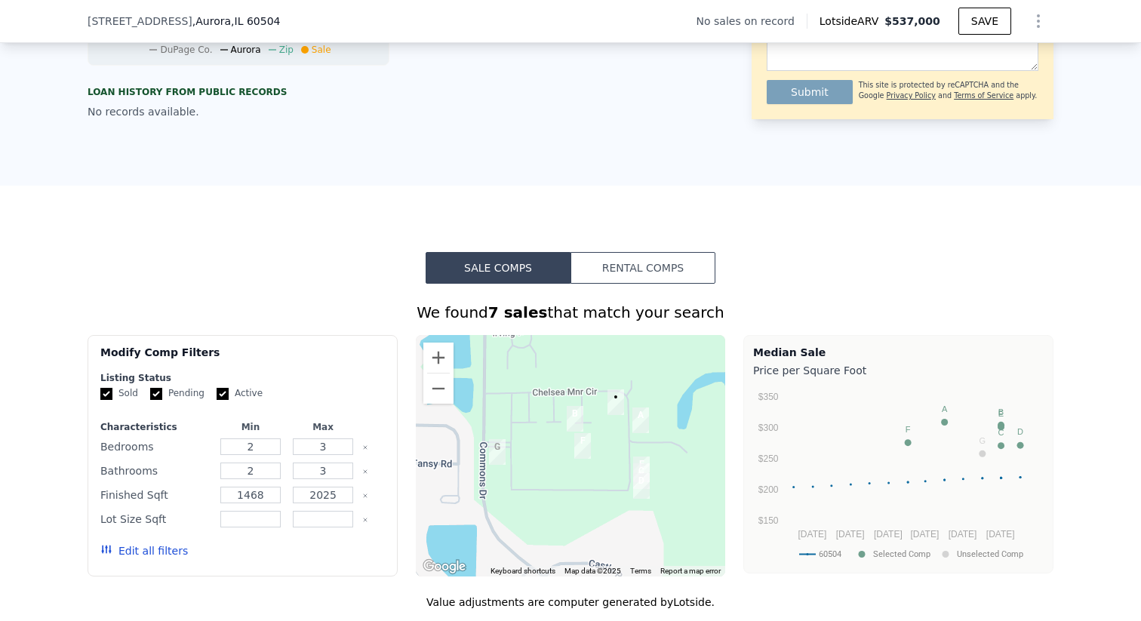
scroll to position [699, 0]
click at [624, 266] on button "Rental Comps" at bounding box center [643, 267] width 145 height 32
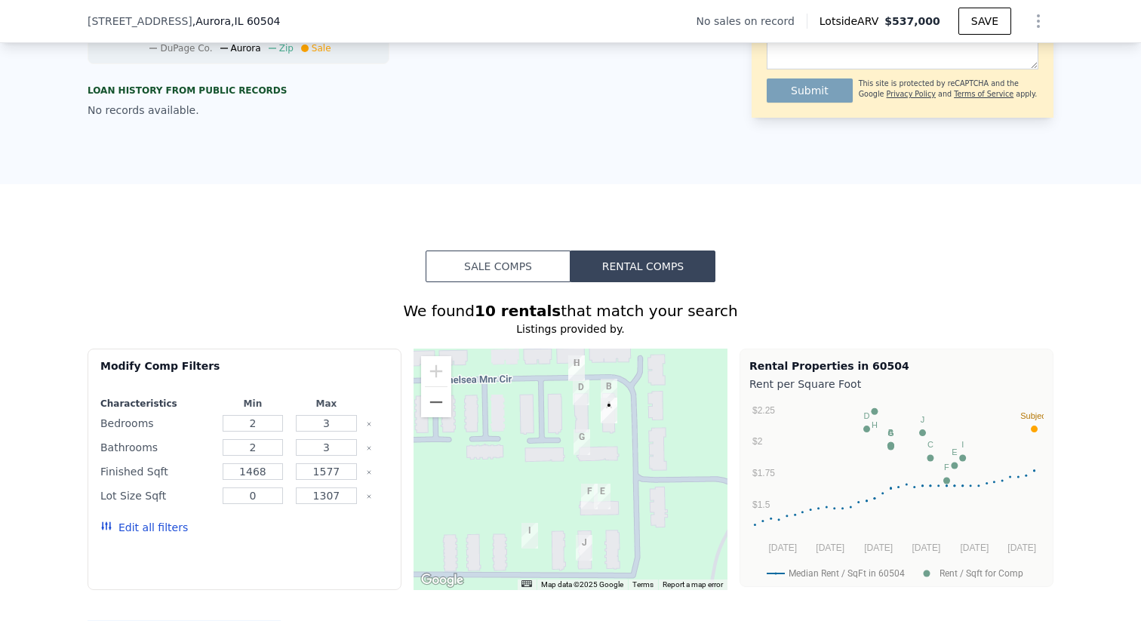
click at [578, 364] on img "4225 Chelsea Manor Cir" at bounding box center [576, 369] width 17 height 26
click at [581, 390] on img "4219 Chelsea Manor Cir" at bounding box center [581, 393] width 17 height 26
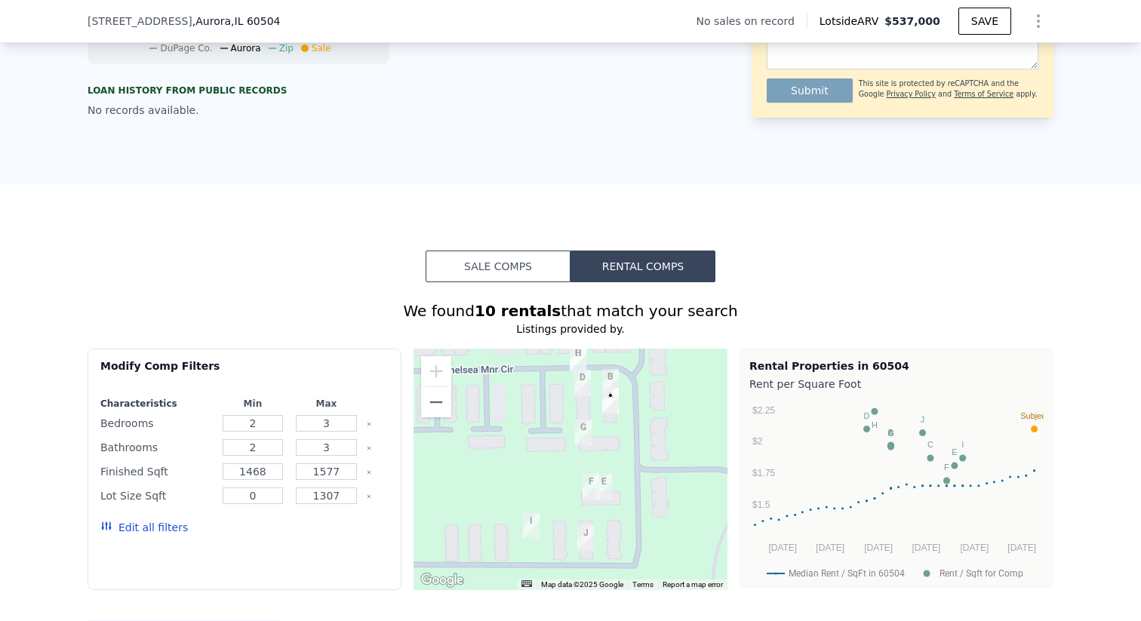
drag, startPoint x: 591, startPoint y: 504, endPoint x: 593, endPoint y: 491, distance: 12.2
click at [593, 491] on img "4303 Chelsea Manor Circle Unit 0" at bounding box center [591, 487] width 17 height 26
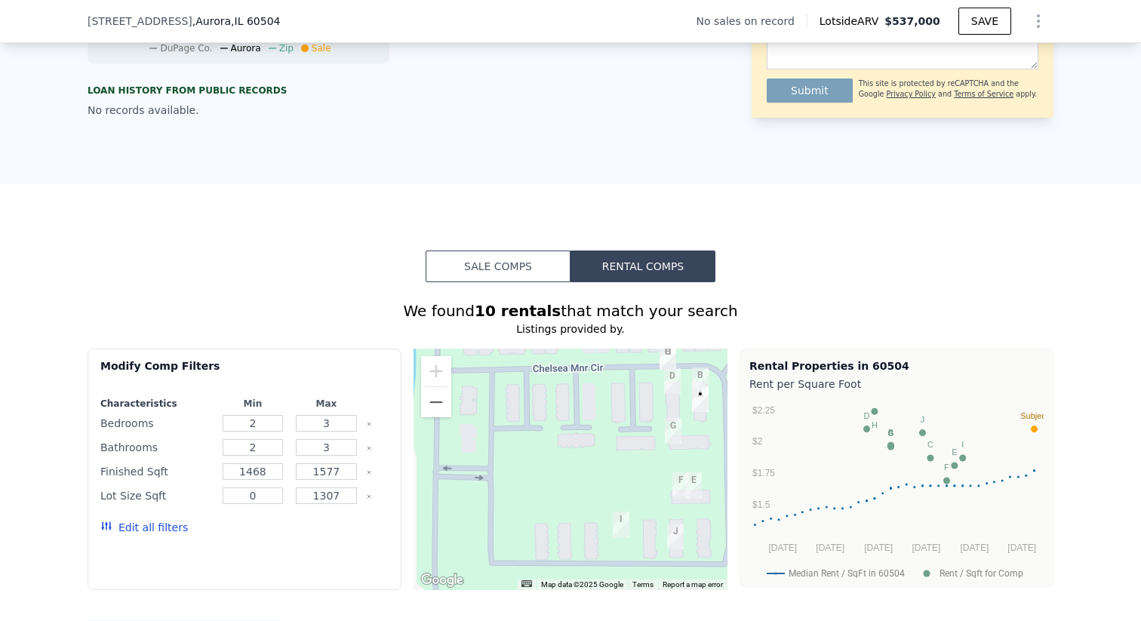
drag, startPoint x: 518, startPoint y: 473, endPoint x: 610, endPoint y: 473, distance: 92.1
click at [610, 473] on div at bounding box center [571, 470] width 314 height 242
click at [433, 402] on button "Zoom out" at bounding box center [436, 402] width 30 height 30
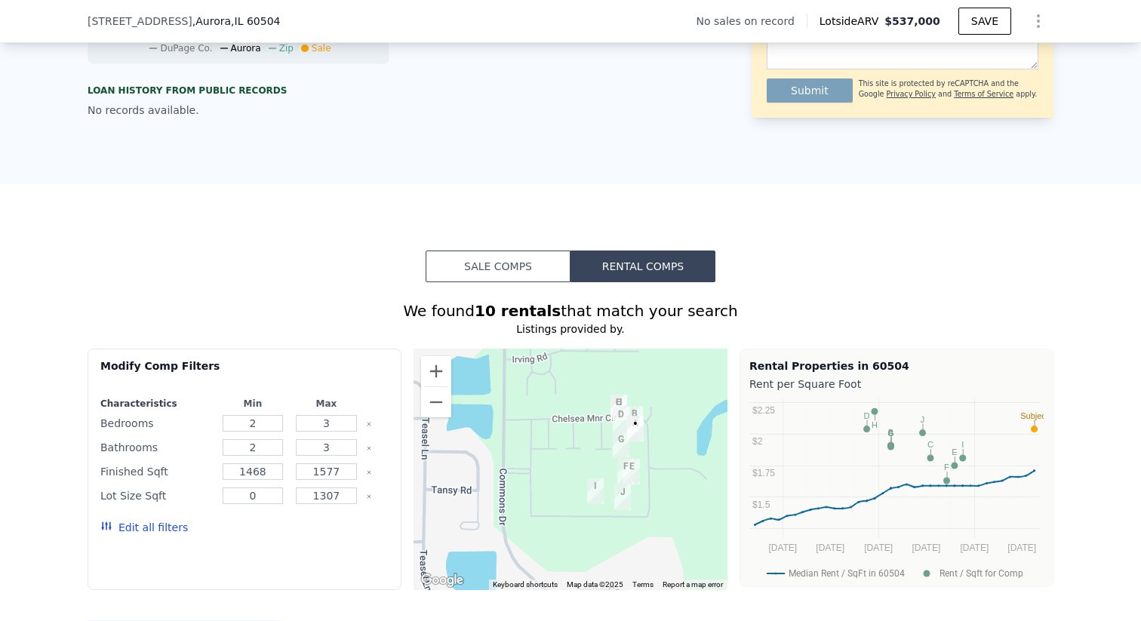
drag, startPoint x: 336, startPoint y: 292, endPoint x: 336, endPoint y: 274, distance: 18.1
click at [336, 275] on div "Sale Comps Rental Comps We found 10 rentals that match your search Listings pro…" at bounding box center [570, 609] width 1141 height 851
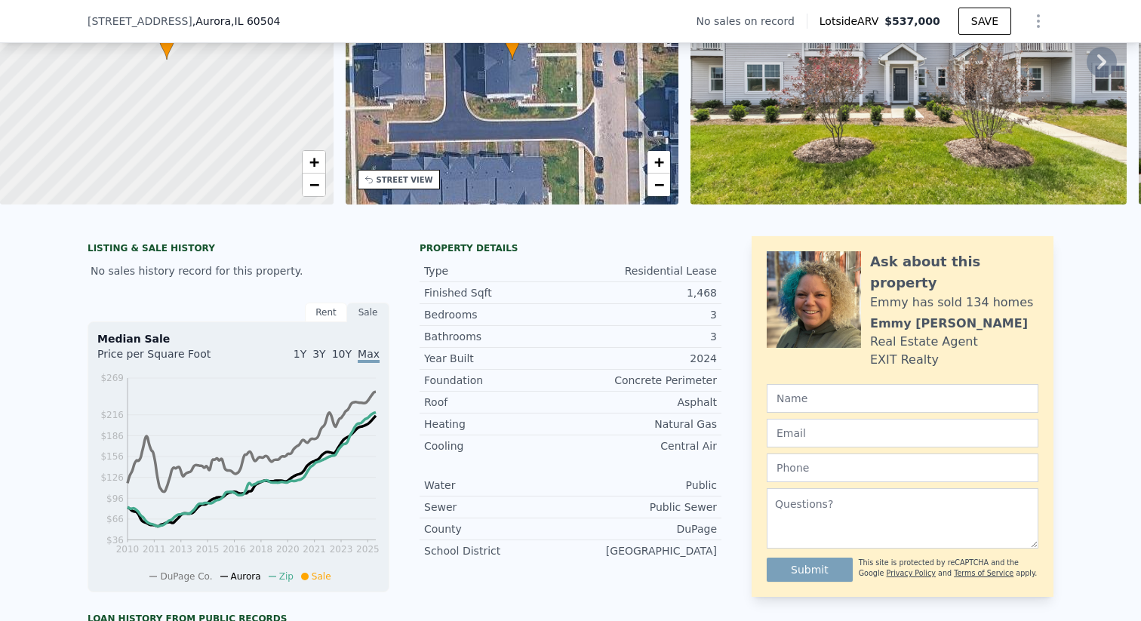
scroll to position [173, 0]
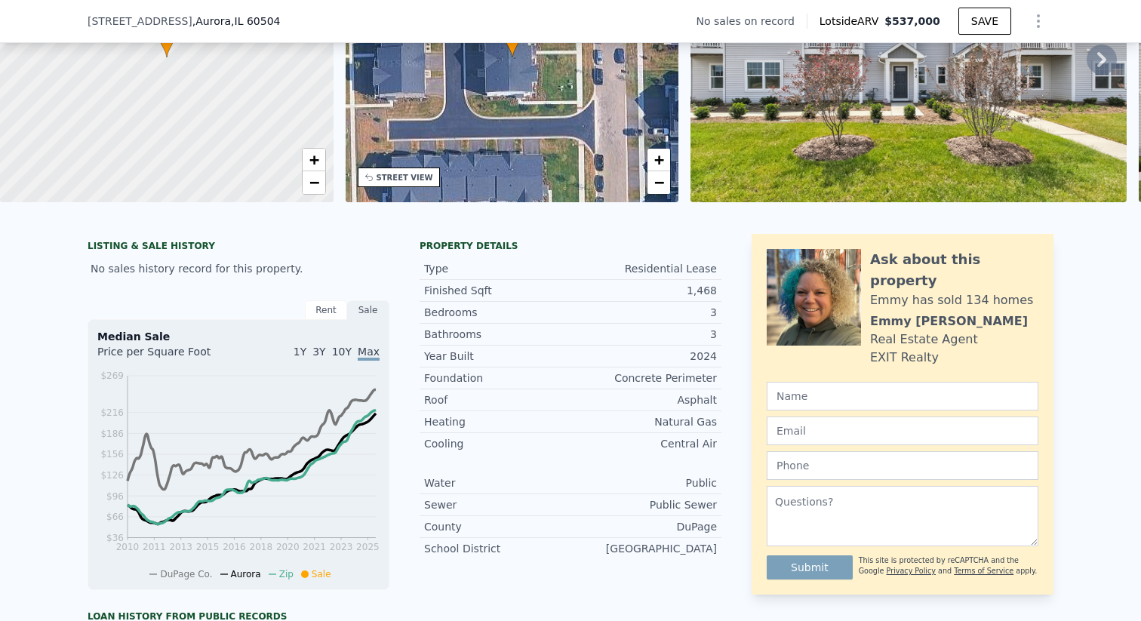
click at [328, 314] on div "Rent" at bounding box center [326, 310] width 42 height 20
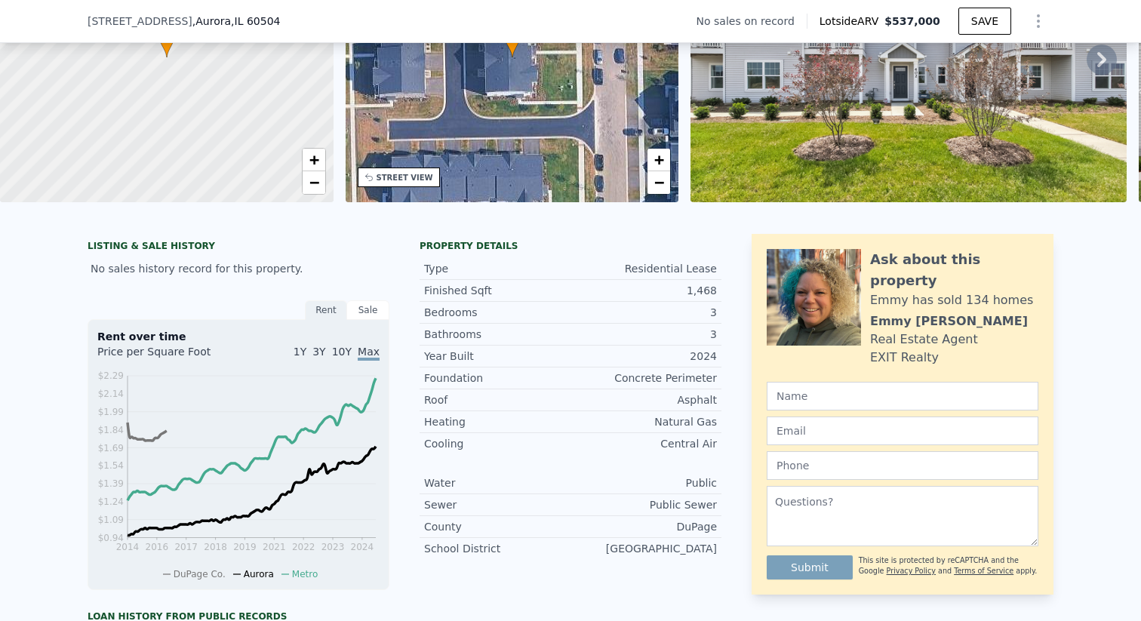
click at [375, 319] on div "Sale" at bounding box center [368, 310] width 42 height 20
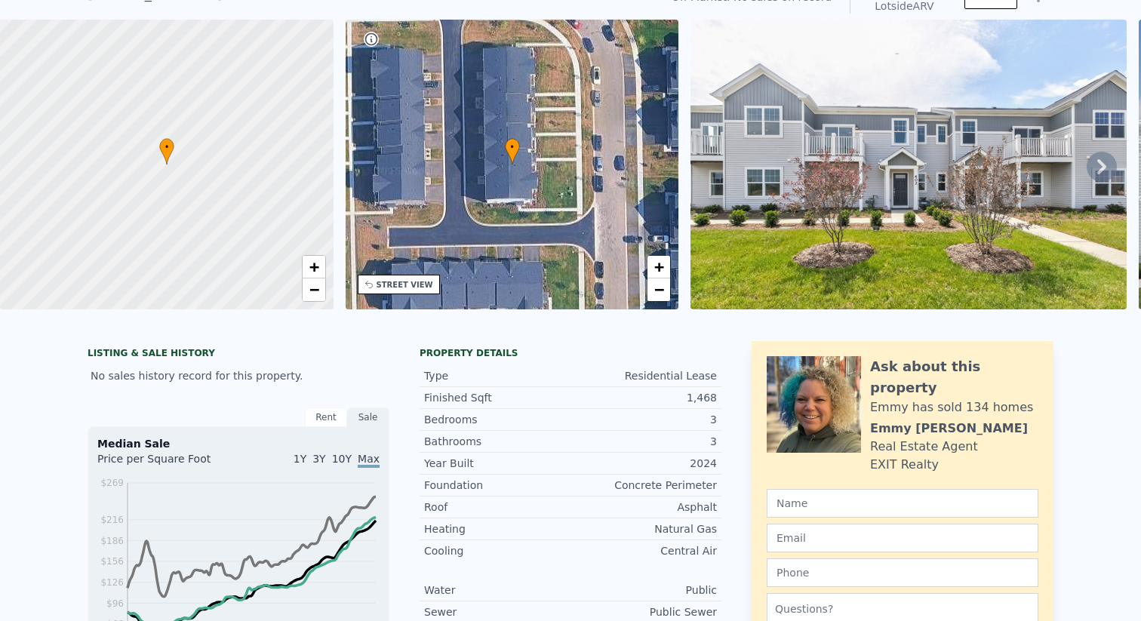
scroll to position [0, 0]
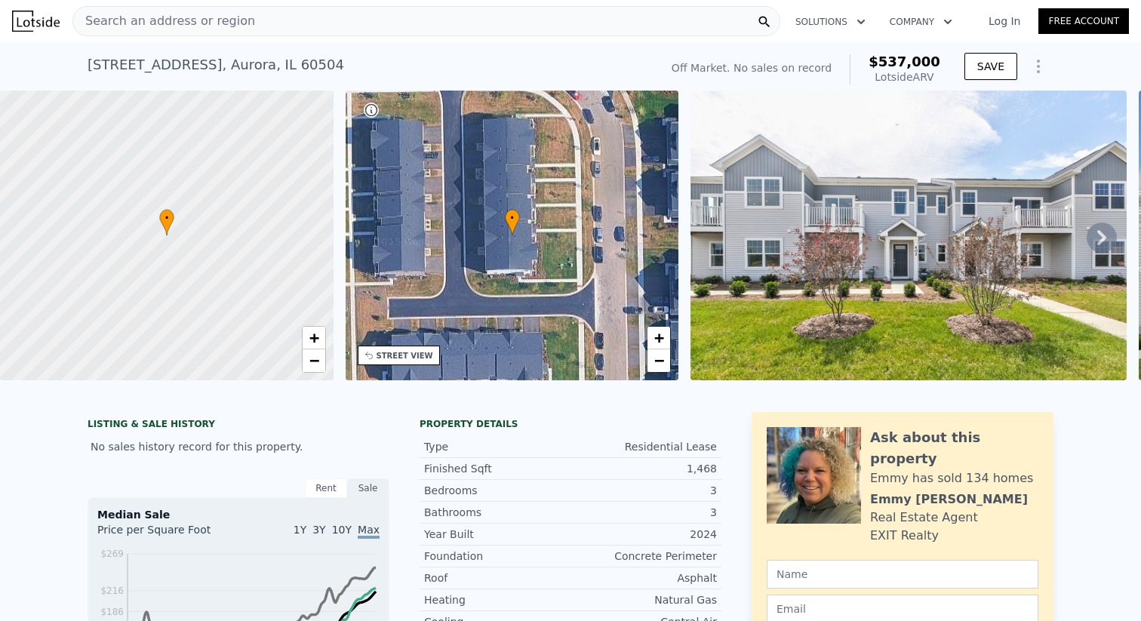
click at [216, 25] on span "Search an address or region" at bounding box center [164, 21] width 182 height 18
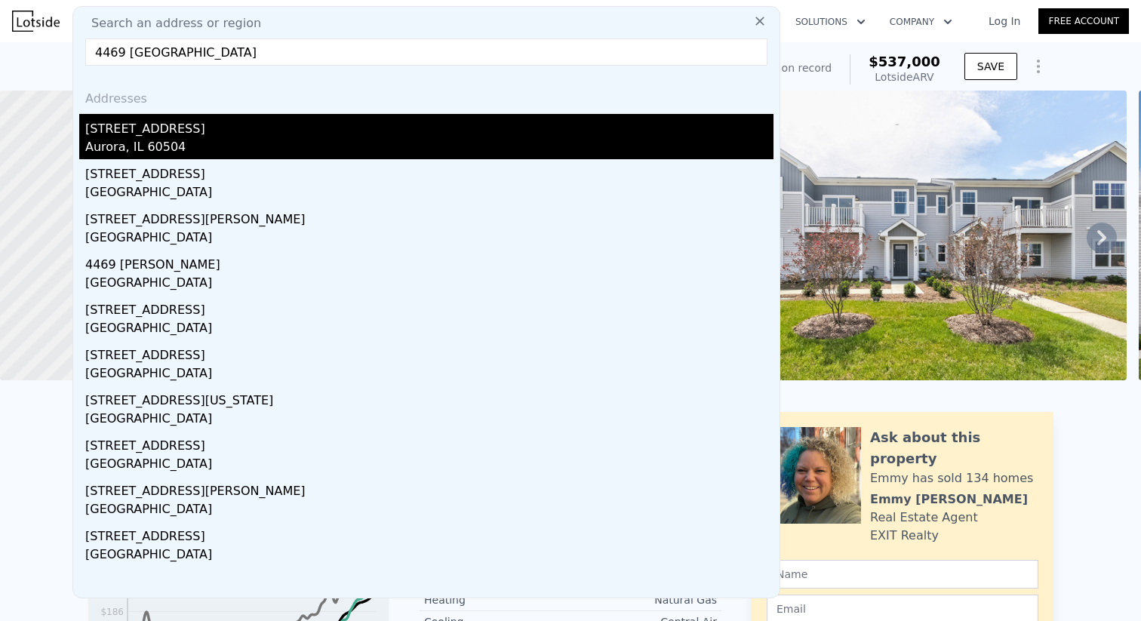
type input "4469 chelsea manor"
click at [169, 140] on div "Aurora, IL 60504" at bounding box center [429, 148] width 689 height 21
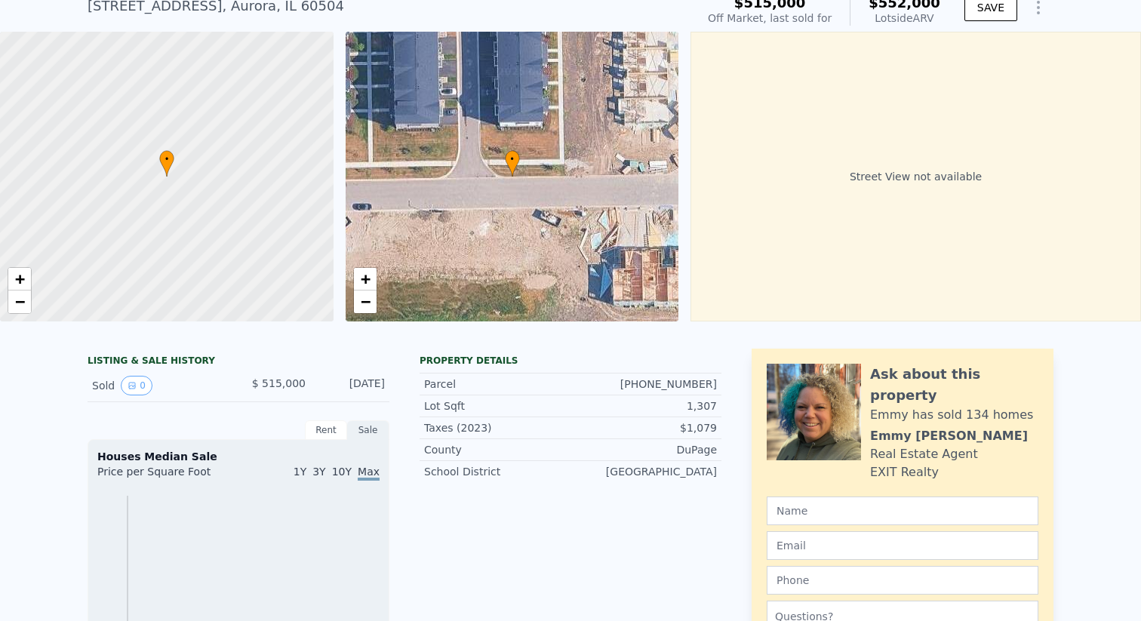
scroll to position [66, 0]
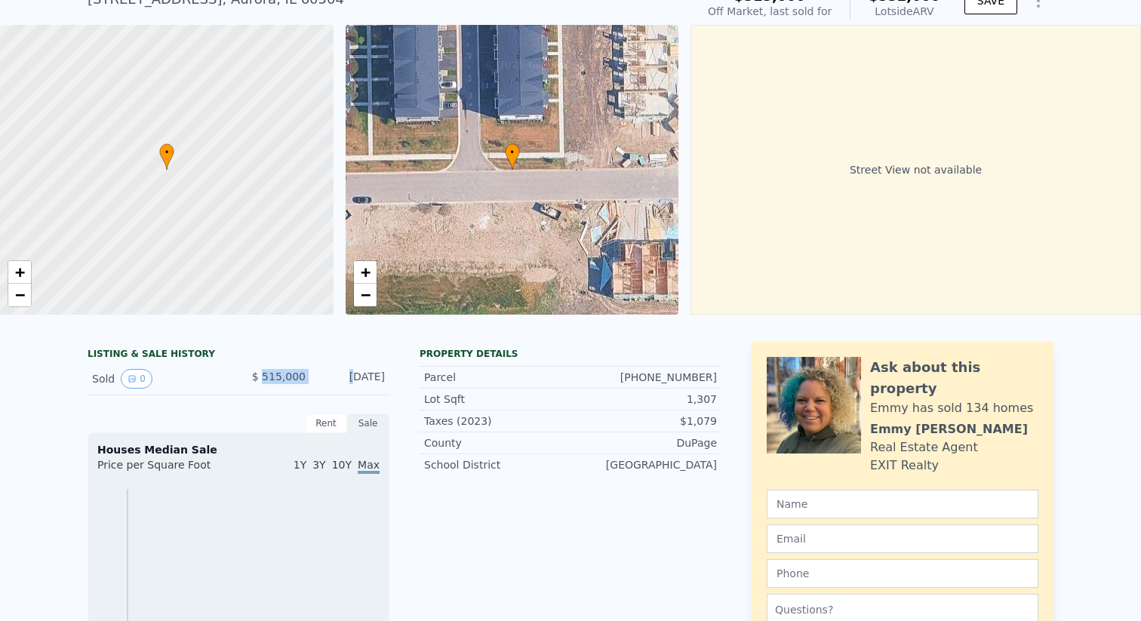
drag, startPoint x: 267, startPoint y: 375, endPoint x: 331, endPoint y: 378, distance: 63.5
click at [331, 378] on div "Sold 0 $ 515,000 Jul 17, 2024" at bounding box center [239, 379] width 302 height 32
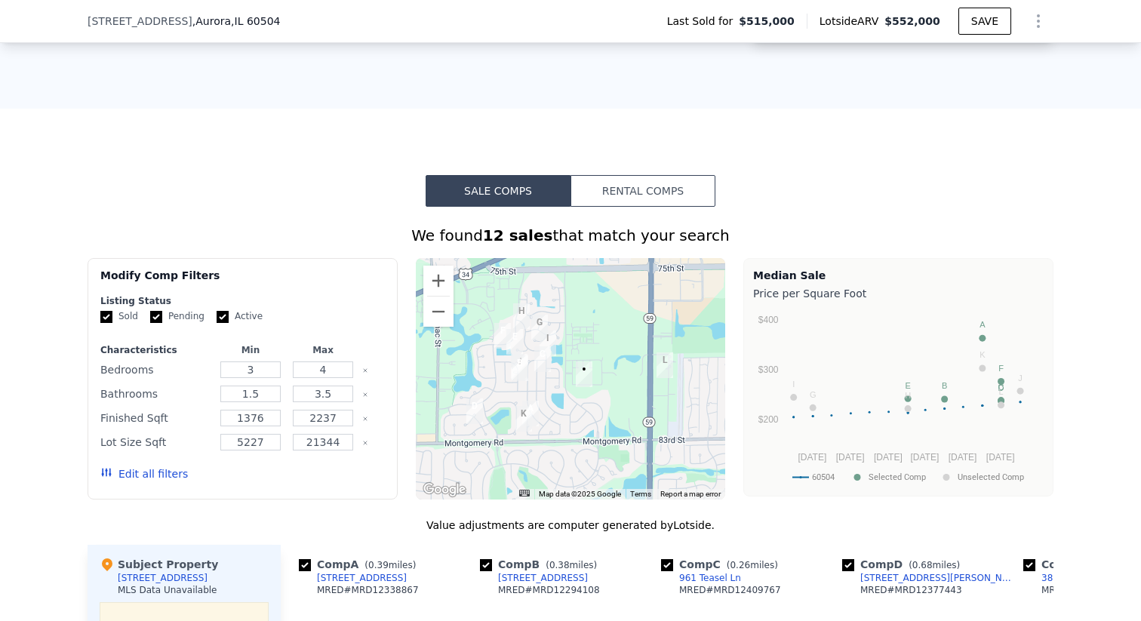
scroll to position [981, 0]
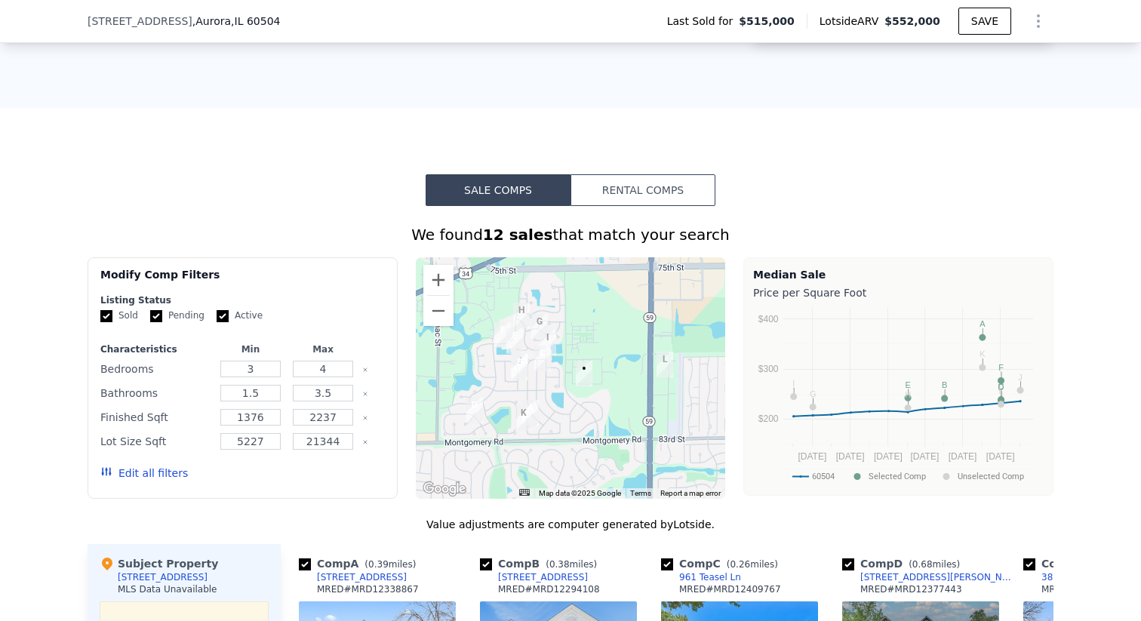
click at [610, 194] on button "Rental Comps" at bounding box center [643, 190] width 145 height 32
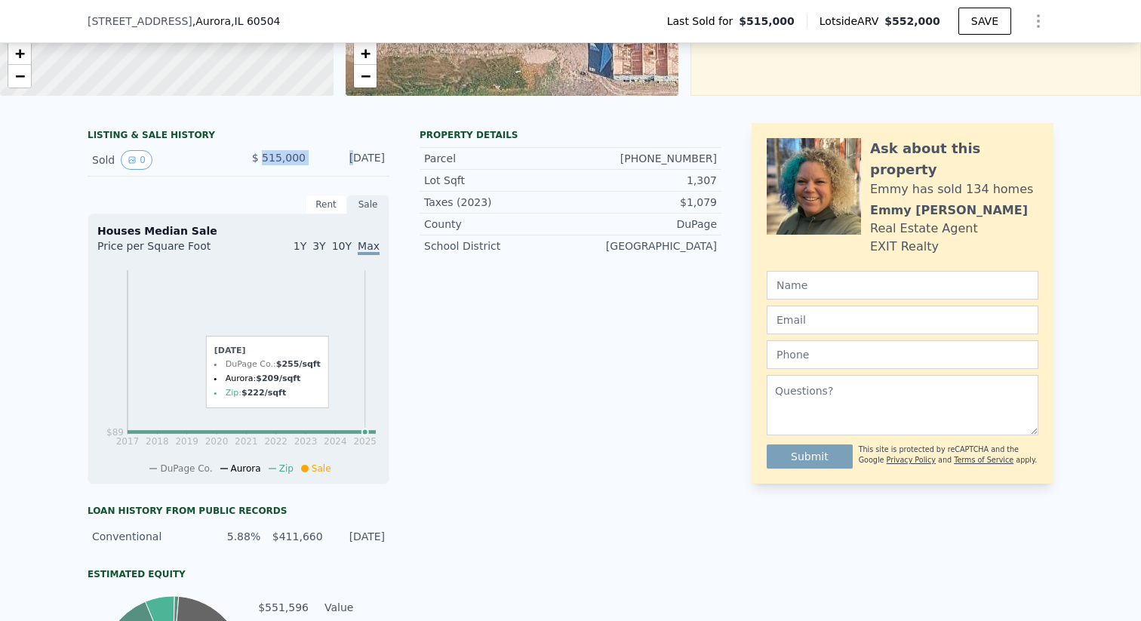
scroll to position [293, 0]
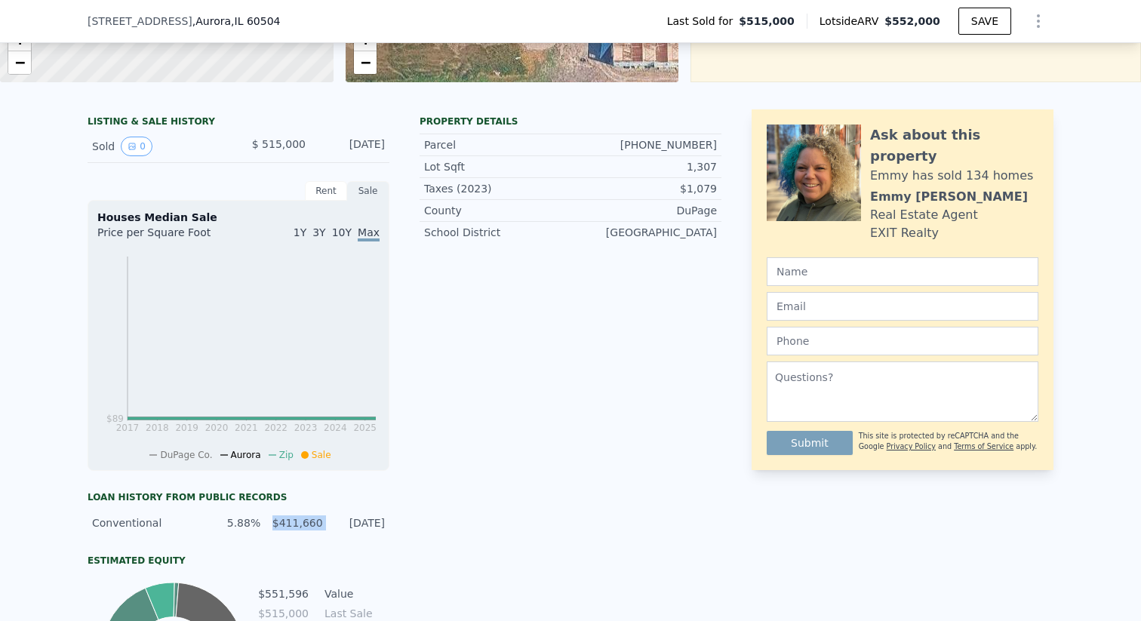
drag, startPoint x: 276, startPoint y: 524, endPoint x: 332, endPoint y: 527, distance: 56.7
click at [332, 527] on div "Conventional 5.88% $411,660 7/31/2024" at bounding box center [239, 523] width 302 height 27
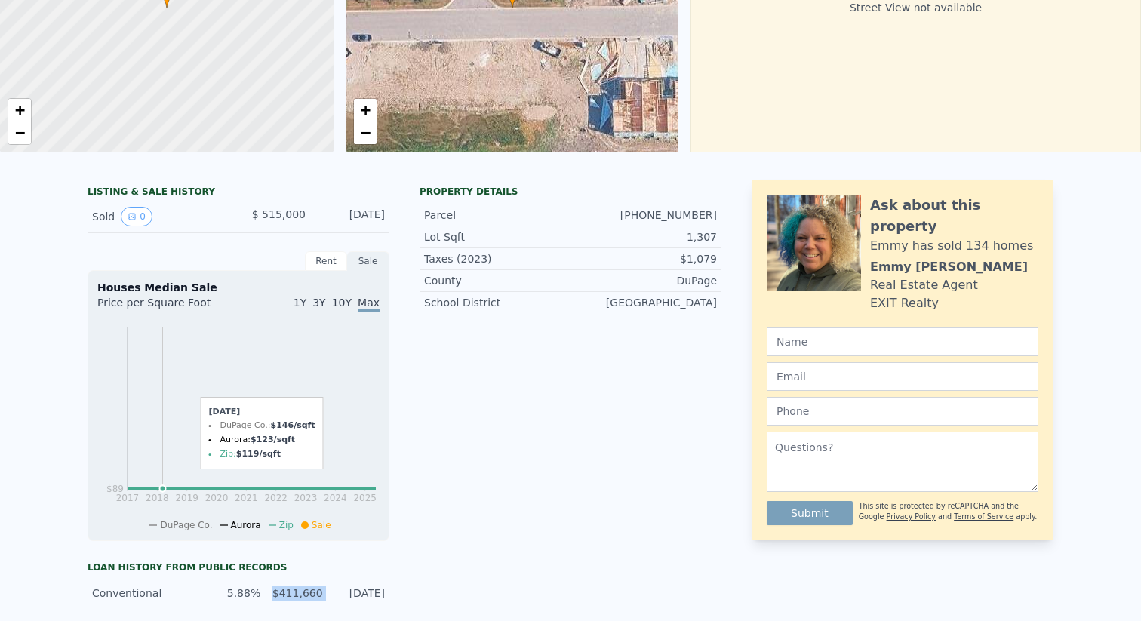
scroll to position [0, 0]
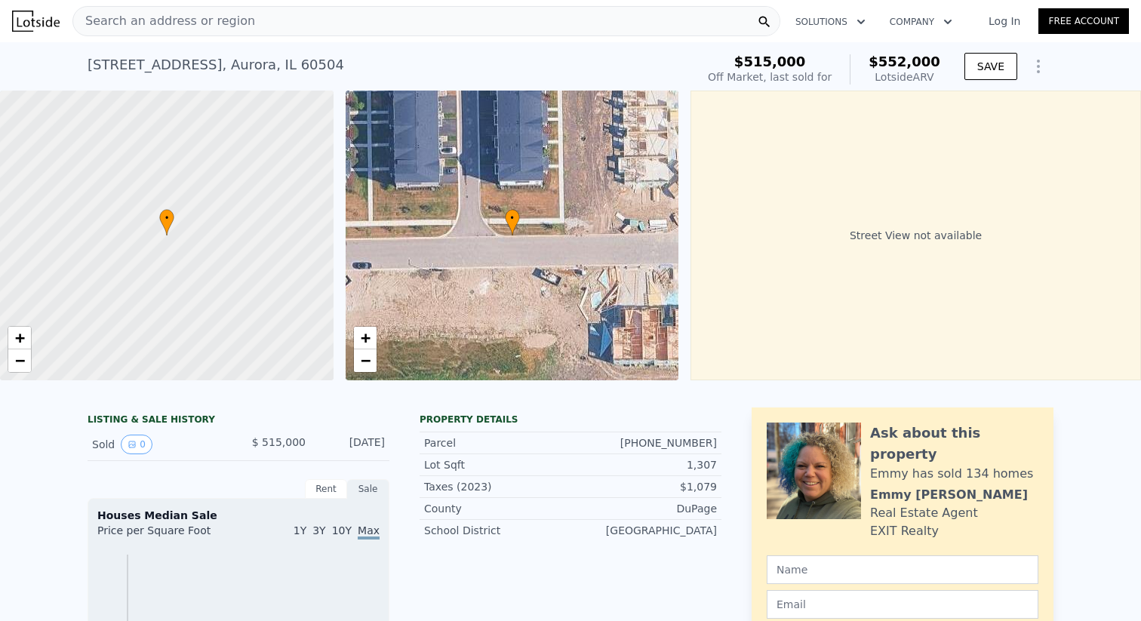
click at [146, 23] on span "Search an address or region" at bounding box center [164, 21] width 182 height 18
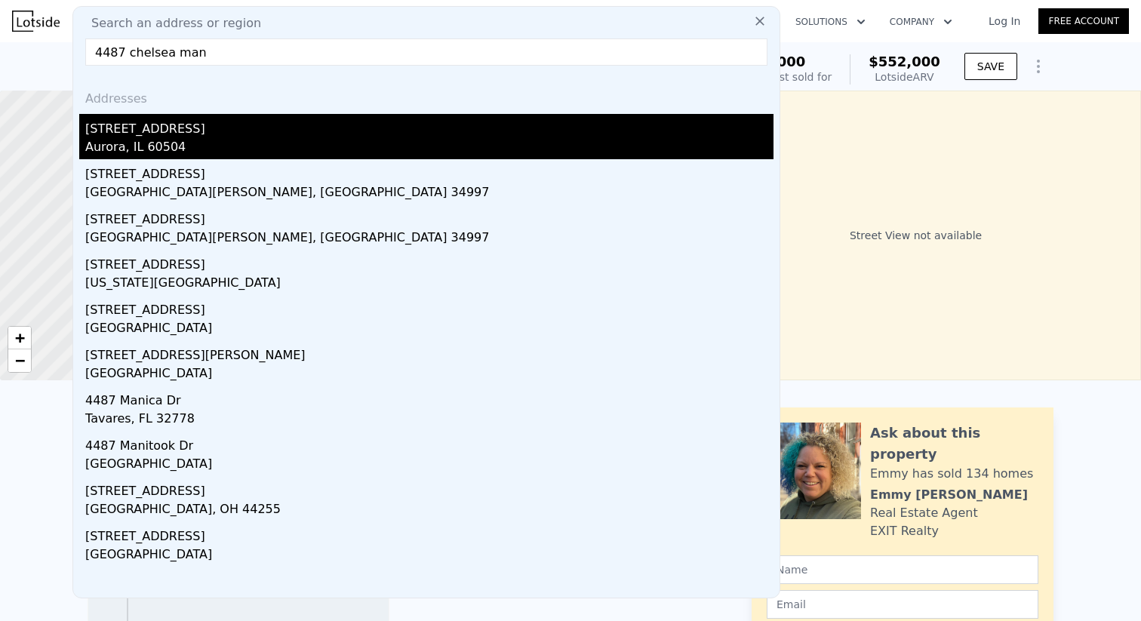
type input "4487 chelsea man"
click at [125, 153] on div "Aurora, IL 60504" at bounding box center [429, 148] width 689 height 21
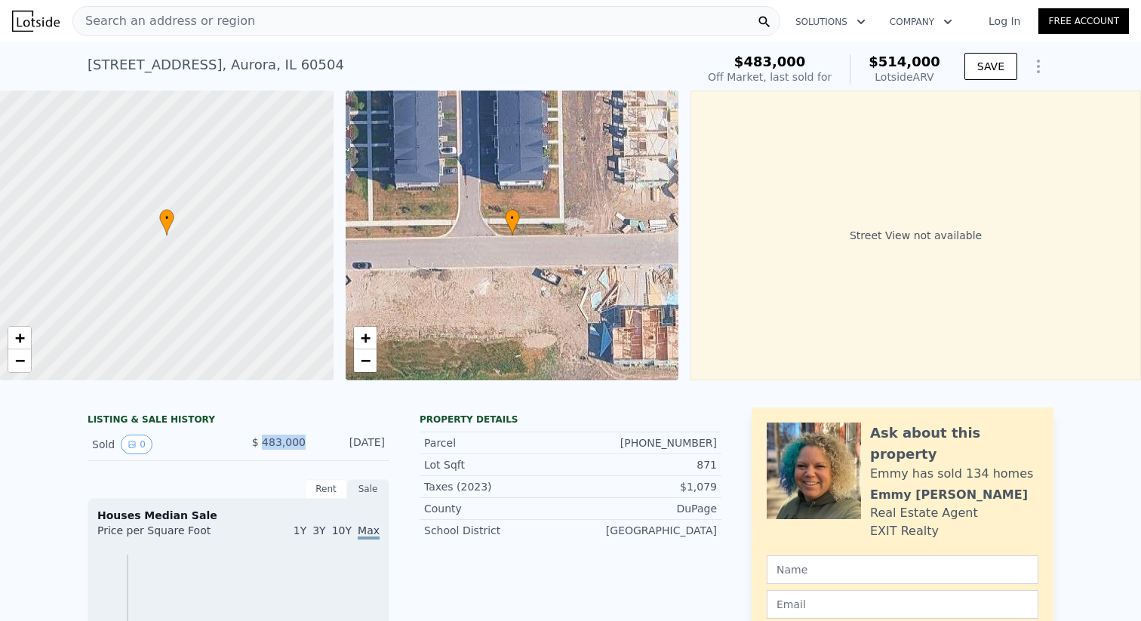
drag, startPoint x: 264, startPoint y: 445, endPoint x: 310, endPoint y: 438, distance: 45.8
click at [310, 438] on div "Sold 0 $ 483,000 Aug 4, 2024" at bounding box center [239, 445] width 302 height 32
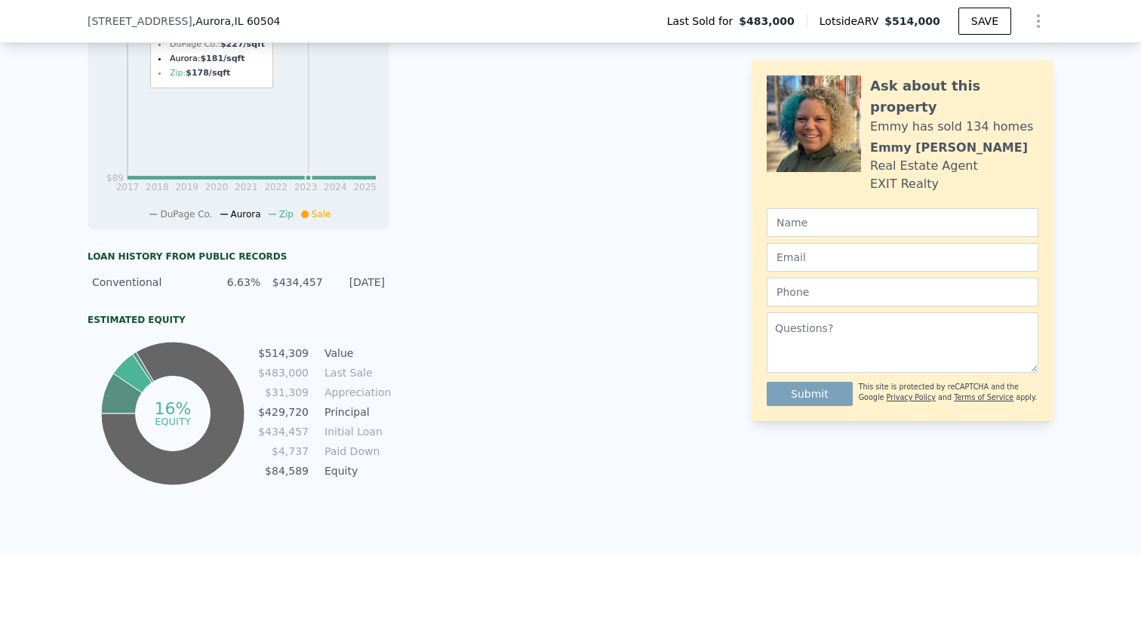
scroll to position [547, 0]
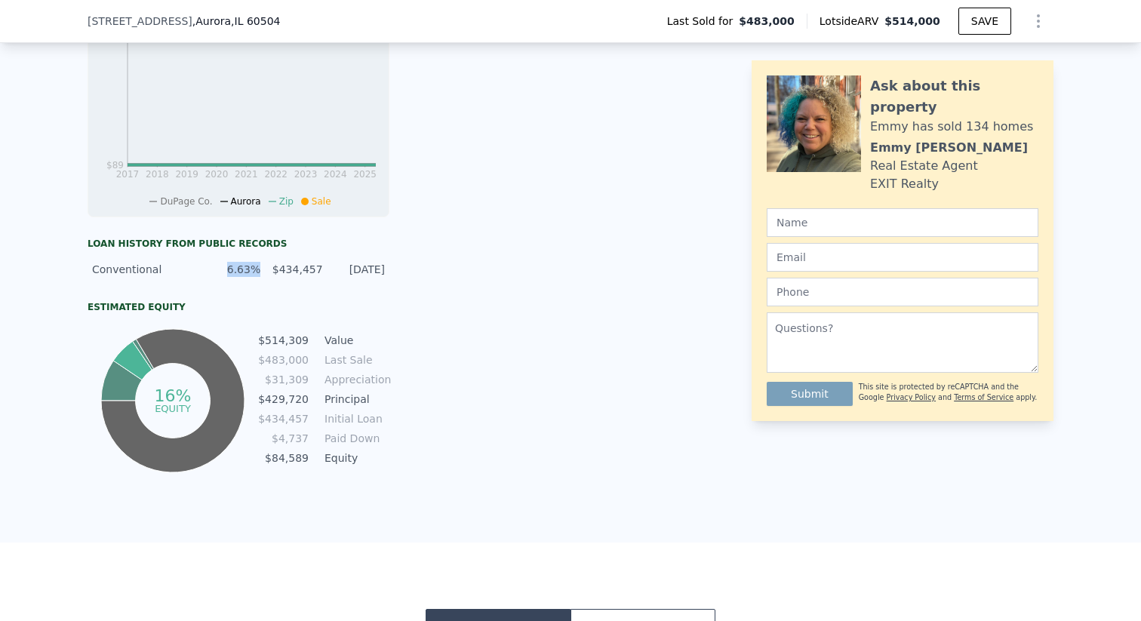
drag, startPoint x: 257, startPoint y: 273, endPoint x: 226, endPoint y: 276, distance: 31.9
click at [226, 273] on div "6.63%" at bounding box center [234, 269] width 53 height 15
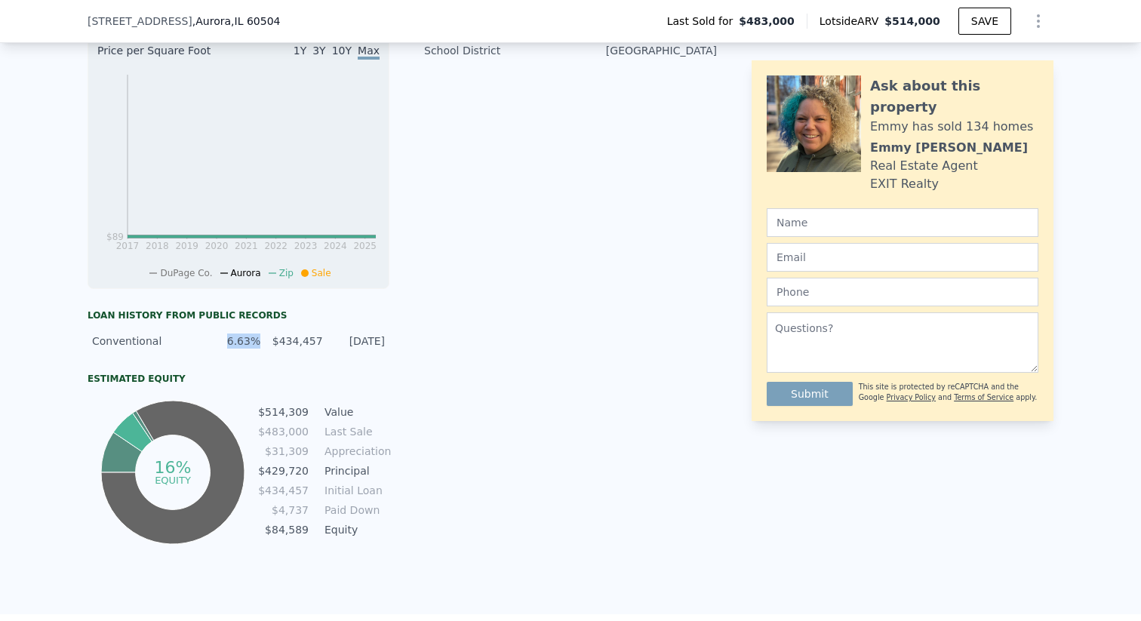
scroll to position [476, 0]
click at [278, 339] on div "$434,457" at bounding box center [296, 339] width 53 height 15
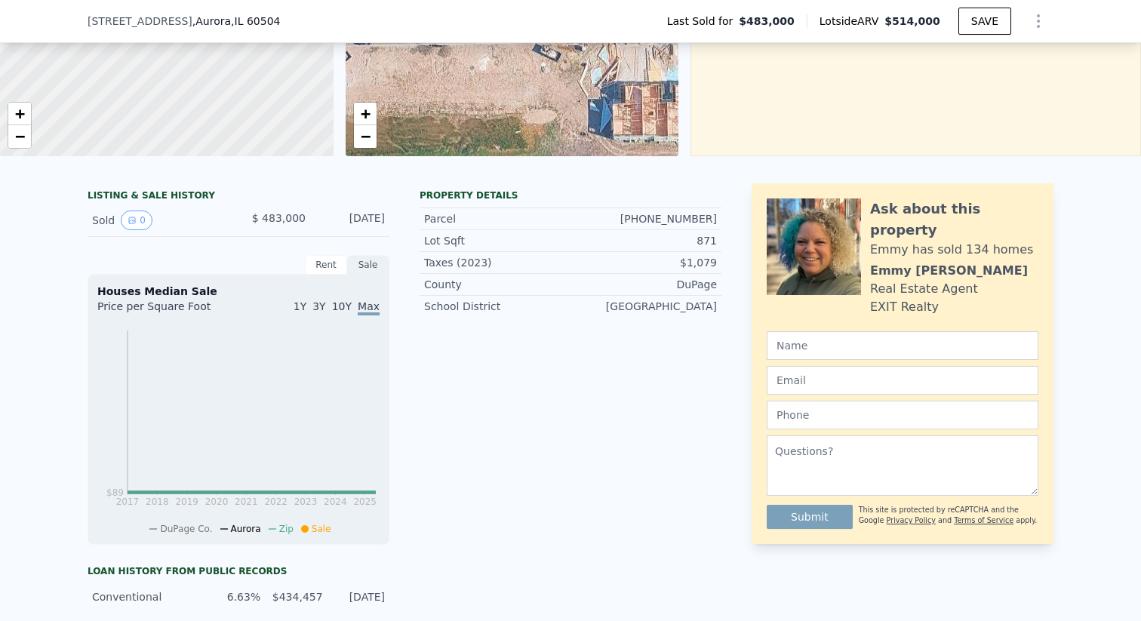
scroll to position [0, 0]
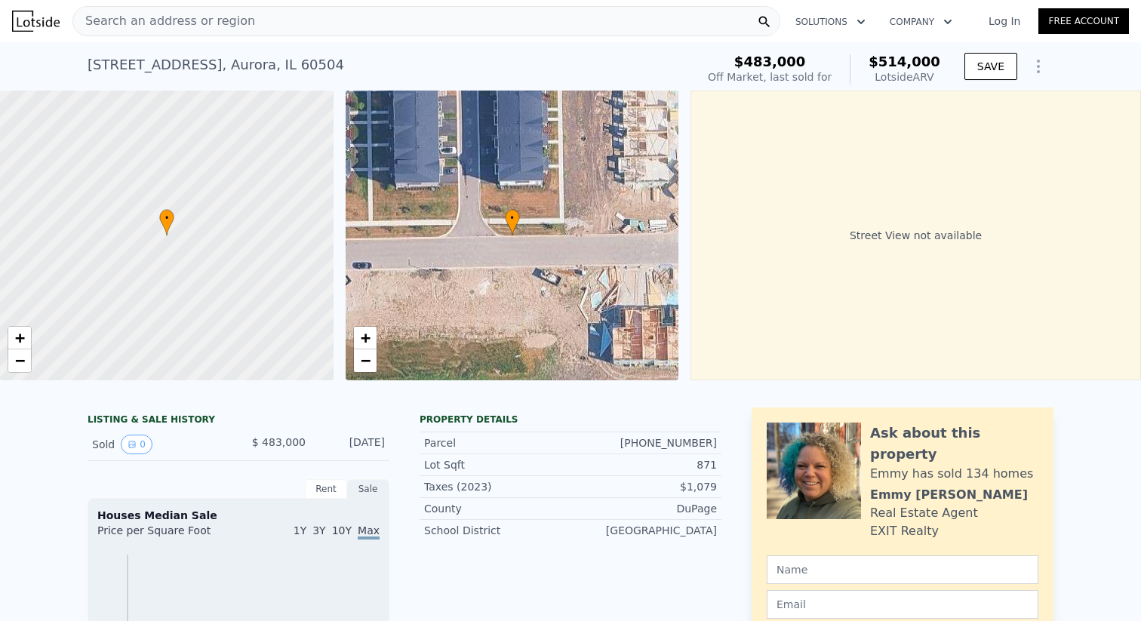
click at [237, 22] on span "Search an address or region" at bounding box center [164, 21] width 182 height 18
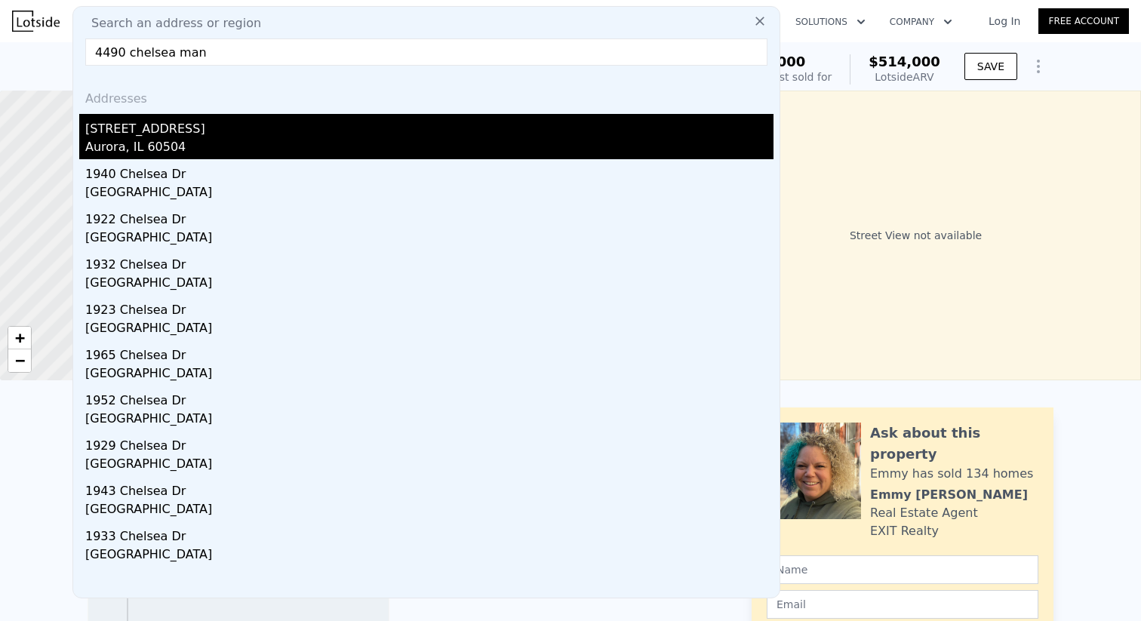
type input "4490 chelsea man"
click at [189, 140] on div "Aurora, IL 60504" at bounding box center [429, 148] width 689 height 21
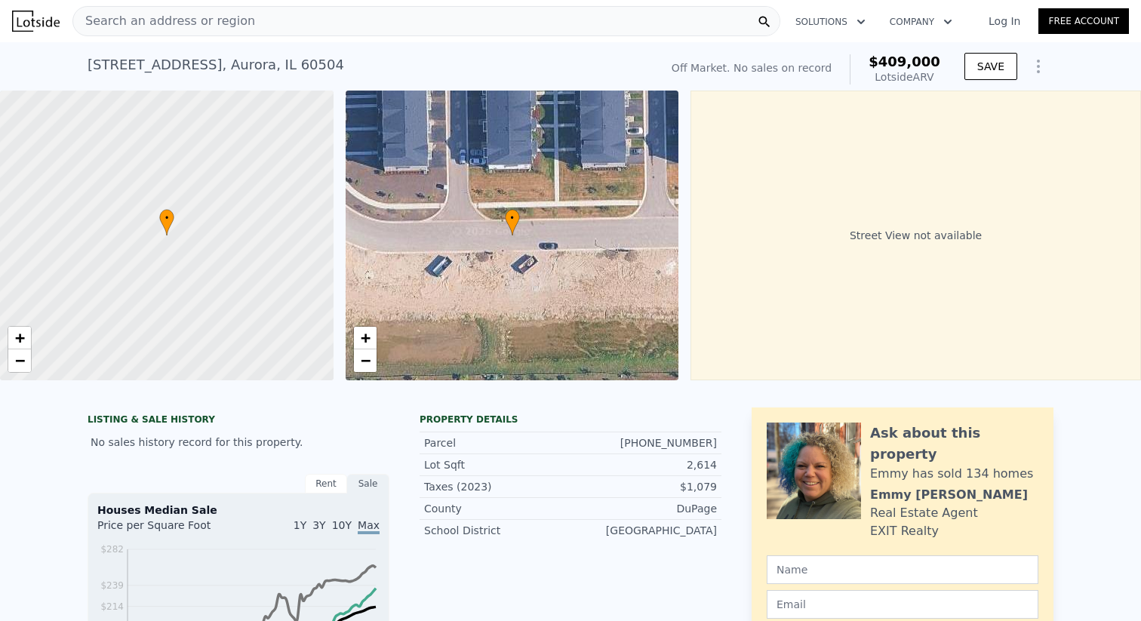
click at [212, 28] on span "Search an address or region" at bounding box center [164, 21] width 182 height 18
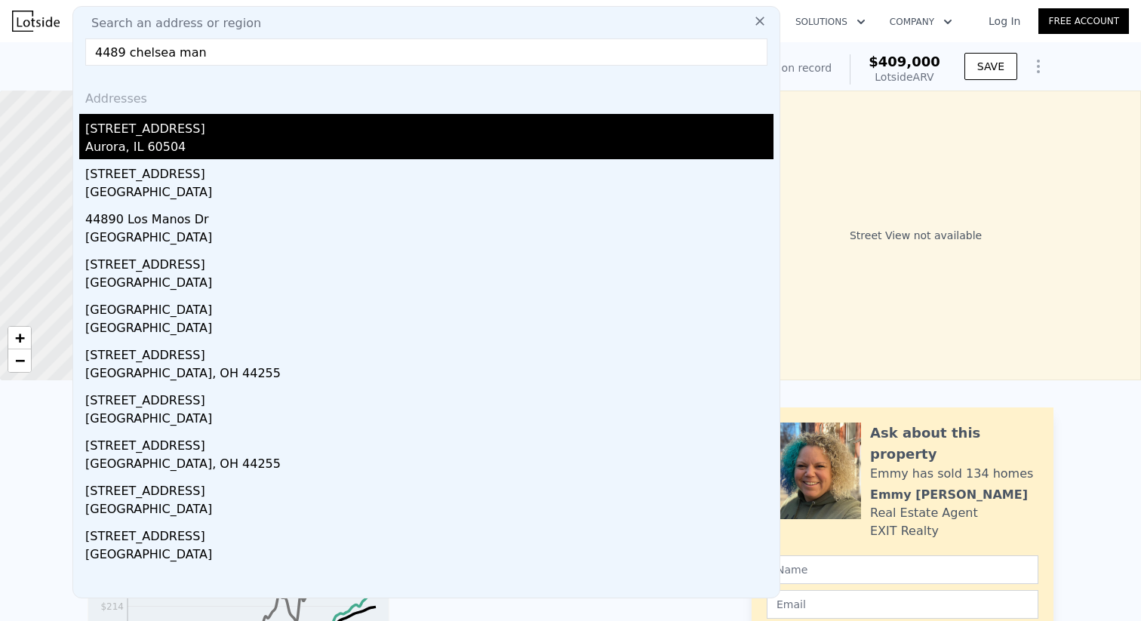
type input "4489 chelsea man"
click at [190, 139] on div "Aurora, IL 60504" at bounding box center [429, 148] width 689 height 21
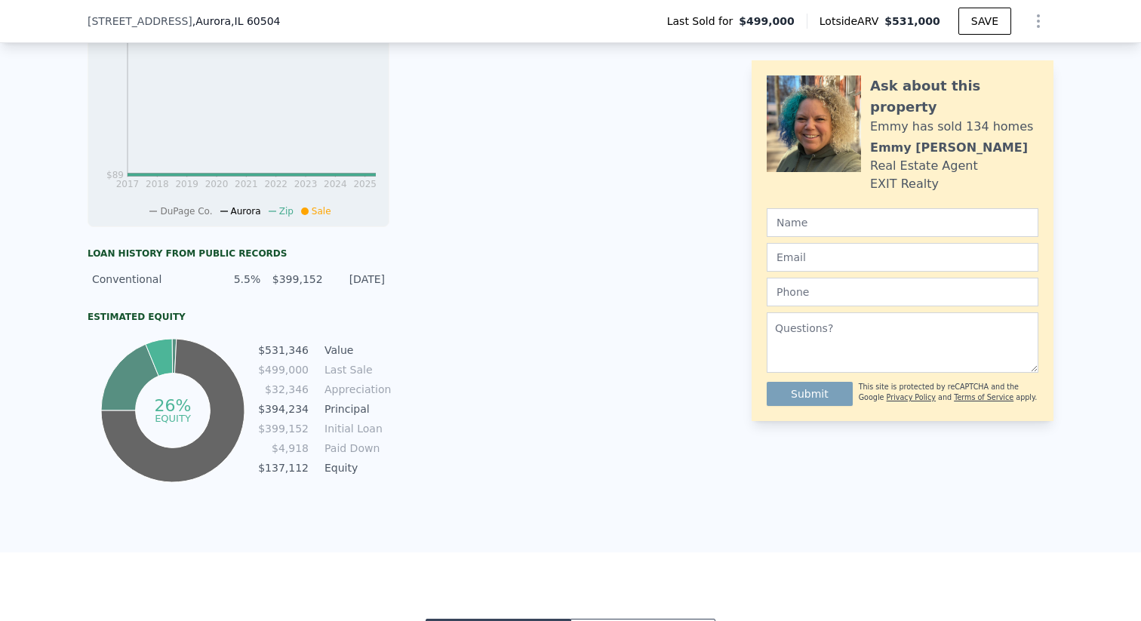
scroll to position [549, 0]
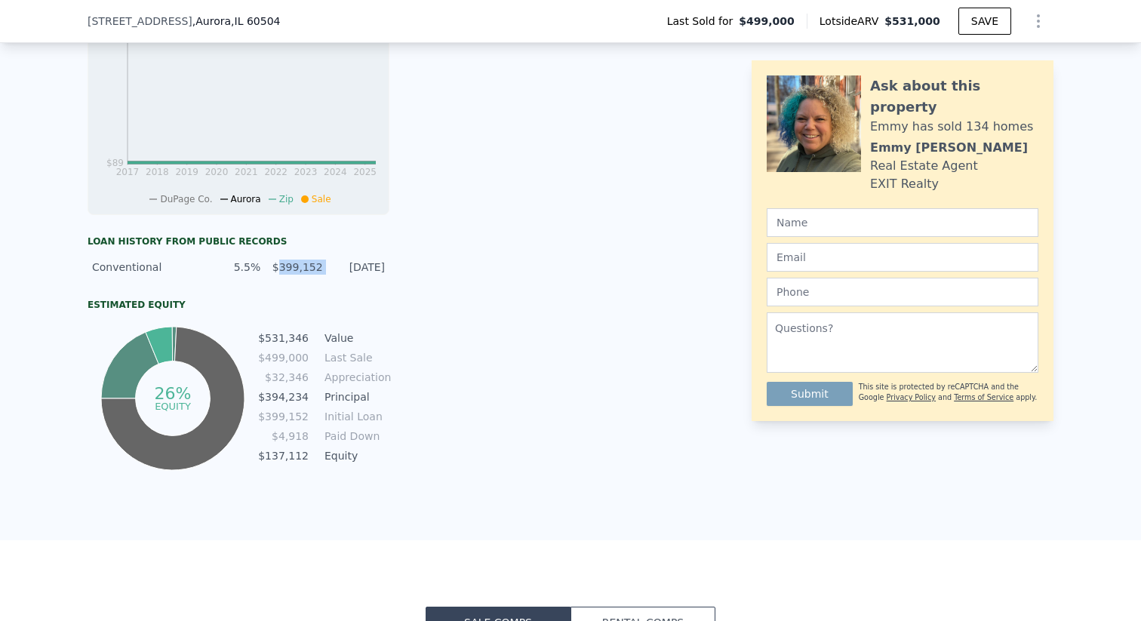
drag, startPoint x: 282, startPoint y: 270, endPoint x: 326, endPoint y: 266, distance: 43.9
click at [327, 266] on div "Conventional 5.5% $399,152 9/9/2024" at bounding box center [239, 267] width 302 height 27
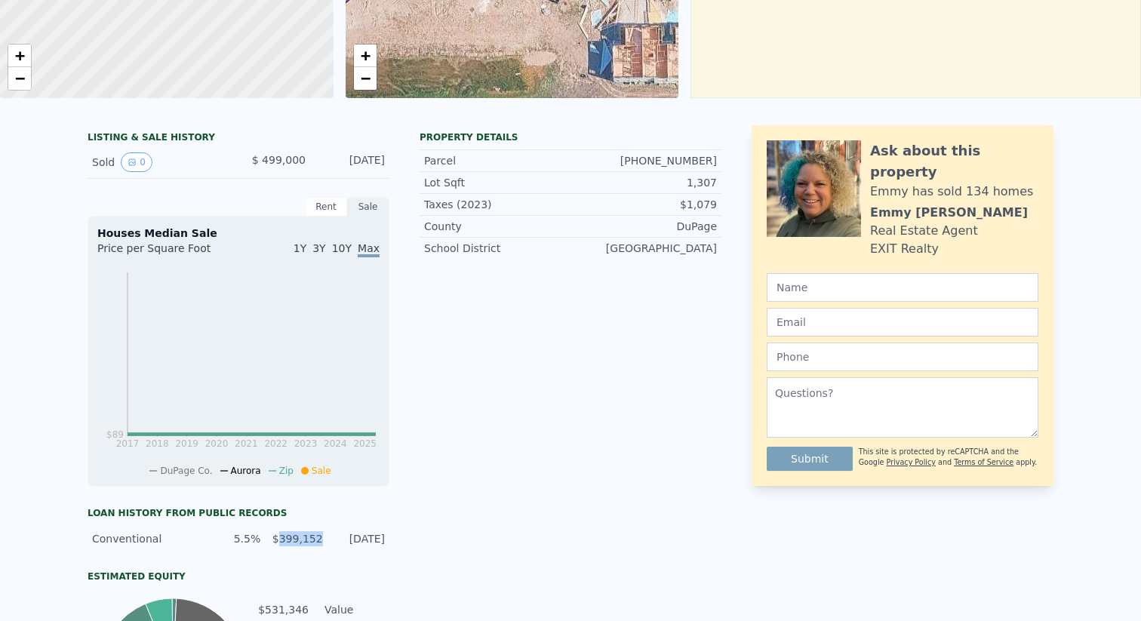
scroll to position [0, 0]
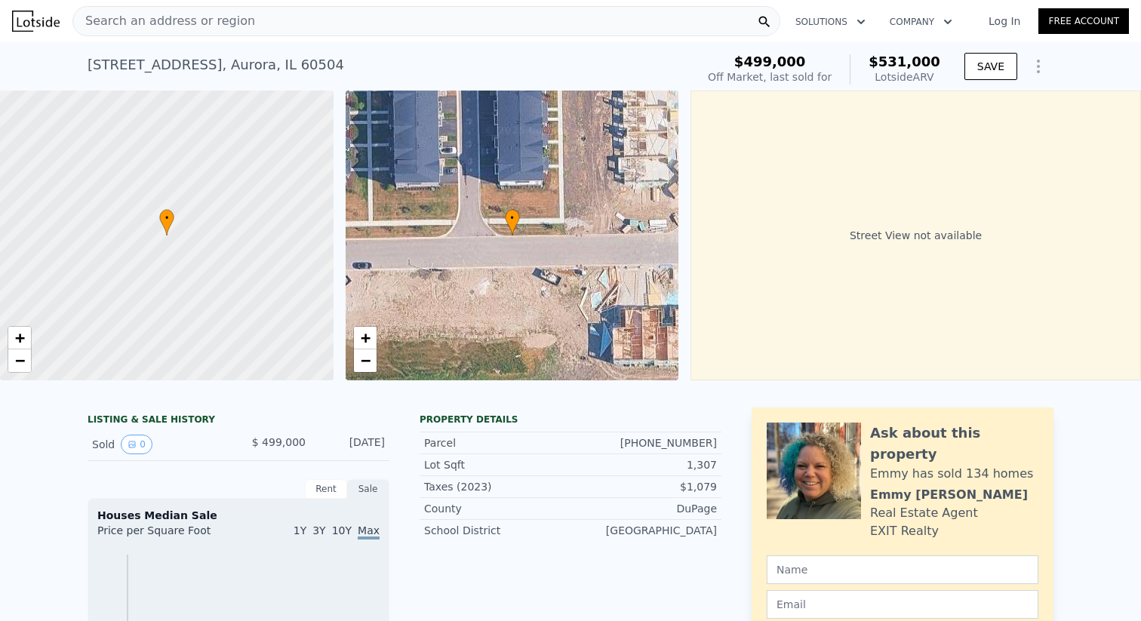
click at [249, 31] on div "Search an address or region" at bounding box center [426, 21] width 708 height 30
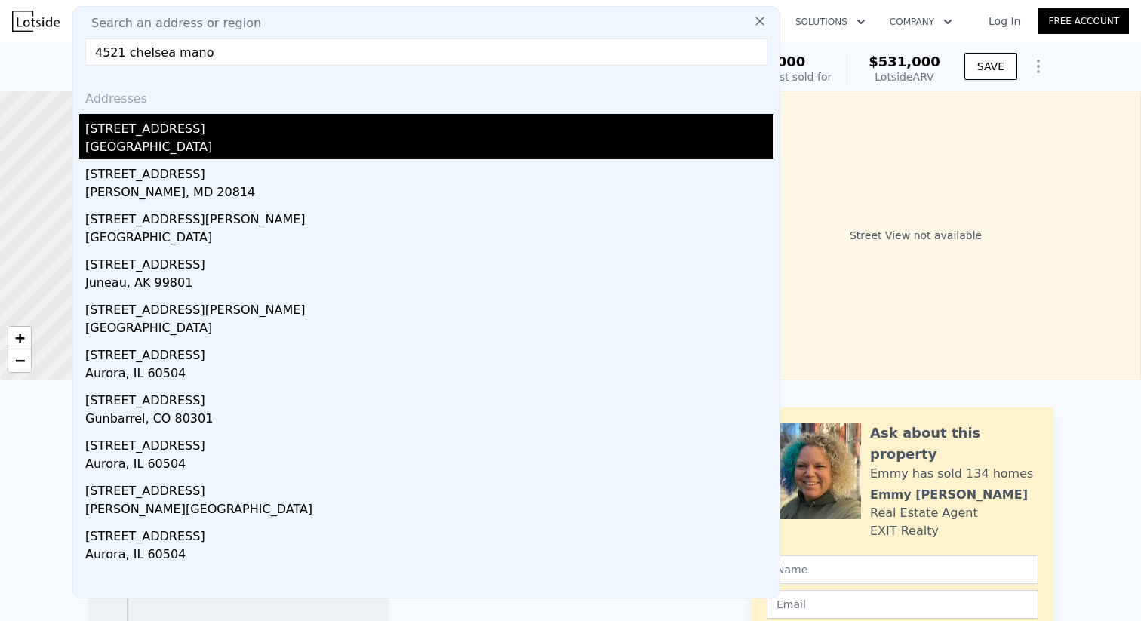
type input "4521 chelsea mano"
click at [617, 150] on div "Dupage County, IL 60504" at bounding box center [429, 148] width 689 height 21
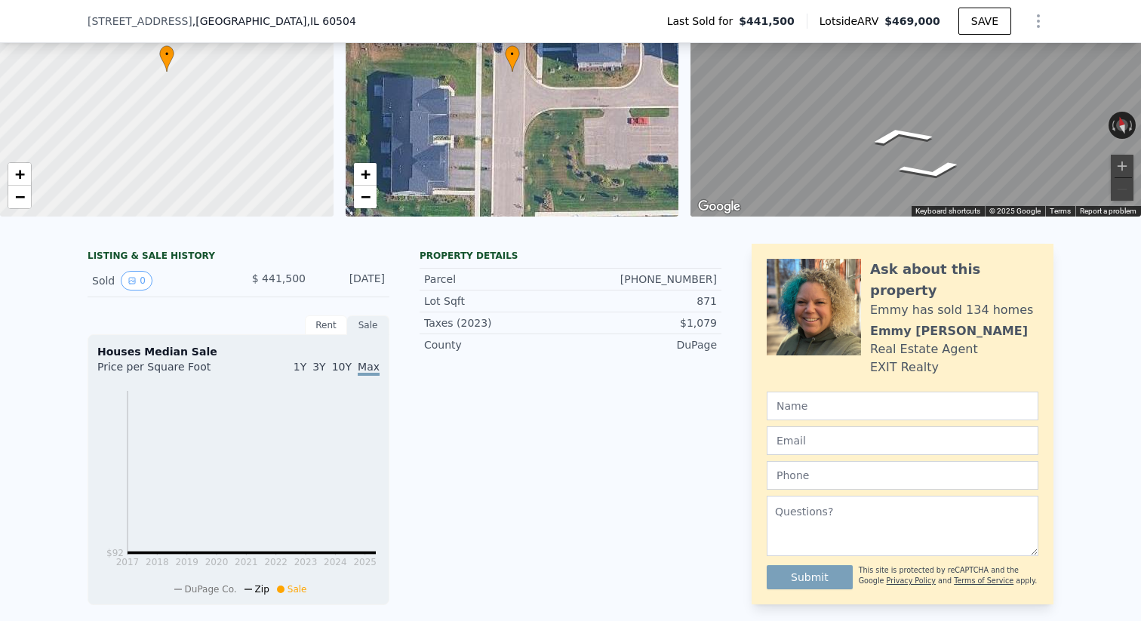
scroll to position [142, 0]
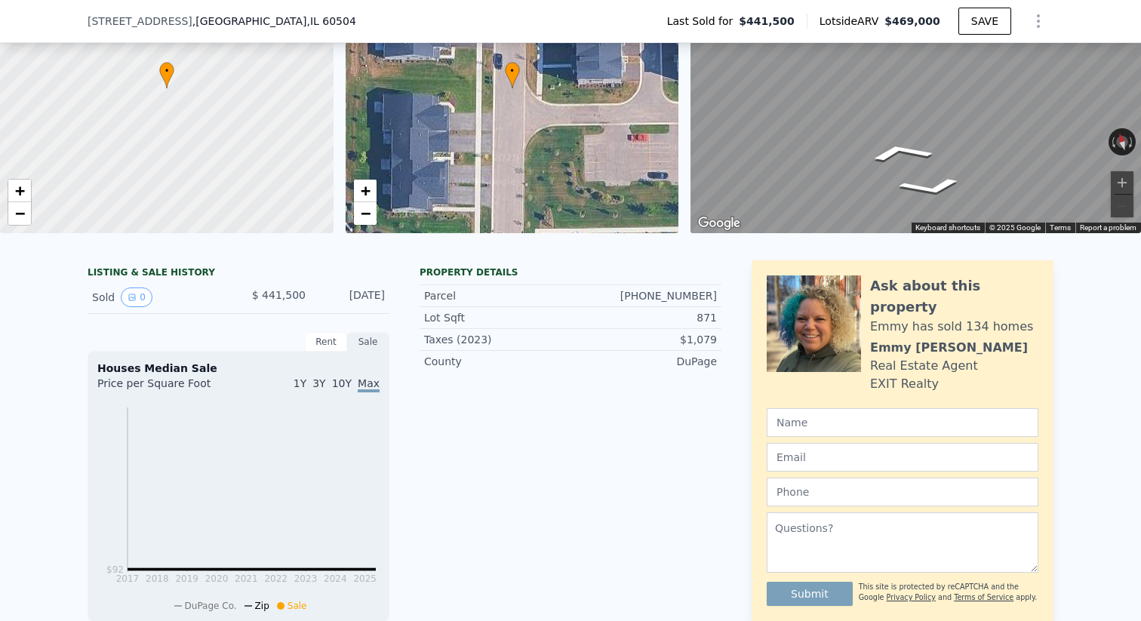
click at [331, 344] on div "Rent" at bounding box center [326, 342] width 42 height 20
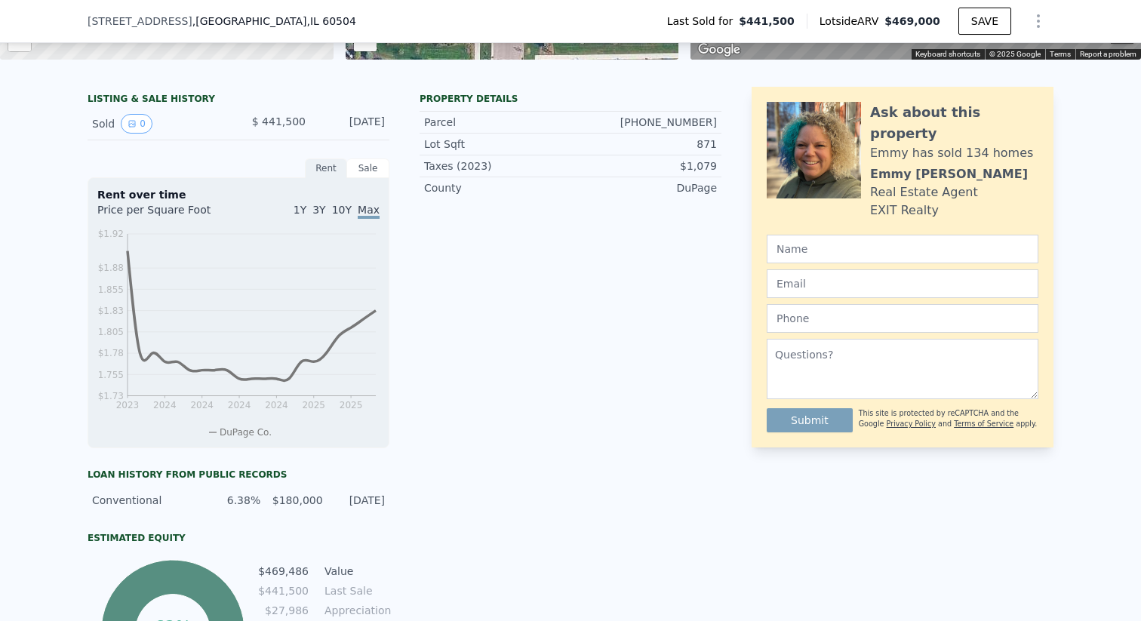
scroll to position [303, 0]
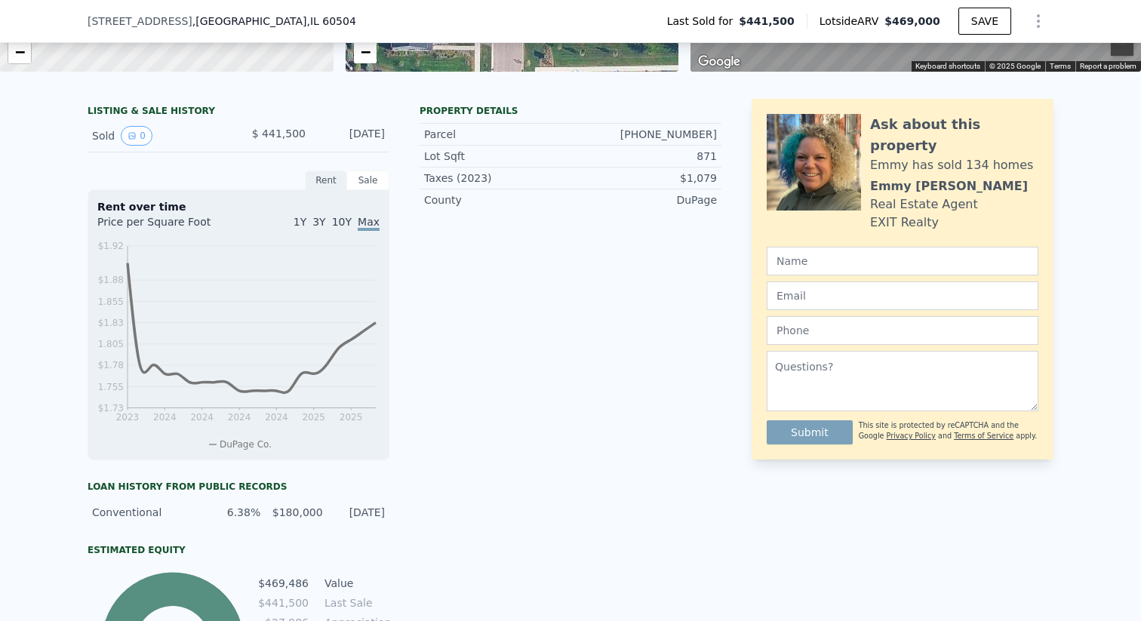
click at [487, 520] on div "Property details Parcel 07-33-209-005 Lot Sqft 871 Taxes (2023) $1,079 County D…" at bounding box center [571, 409] width 302 height 621
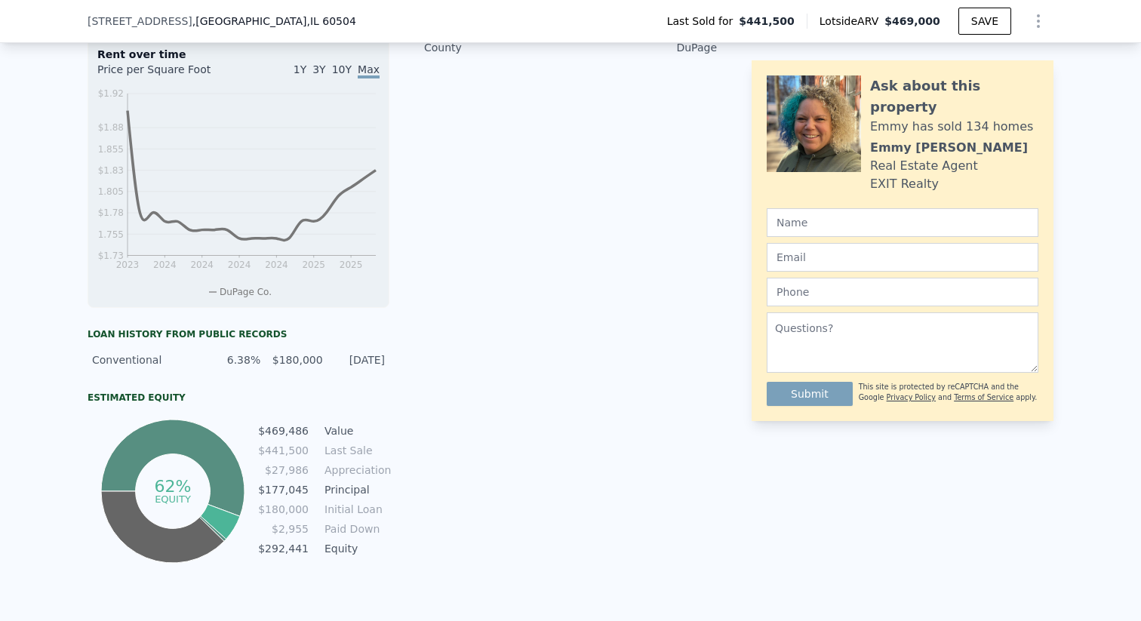
scroll to position [0, 0]
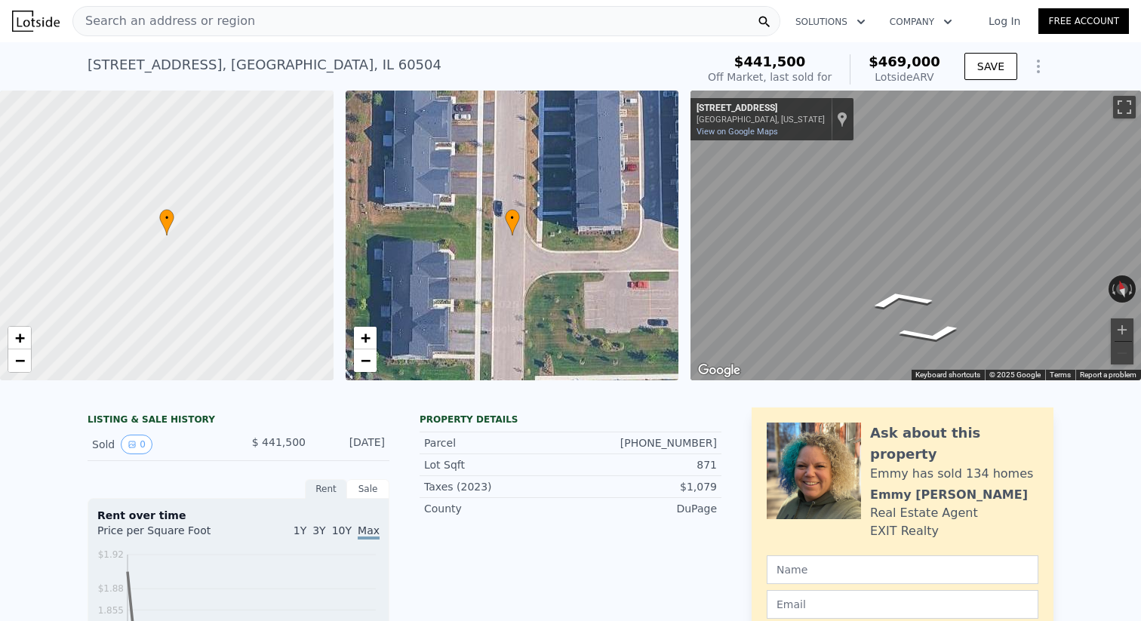
click at [218, 22] on span "Search an address or region" at bounding box center [164, 21] width 182 height 18
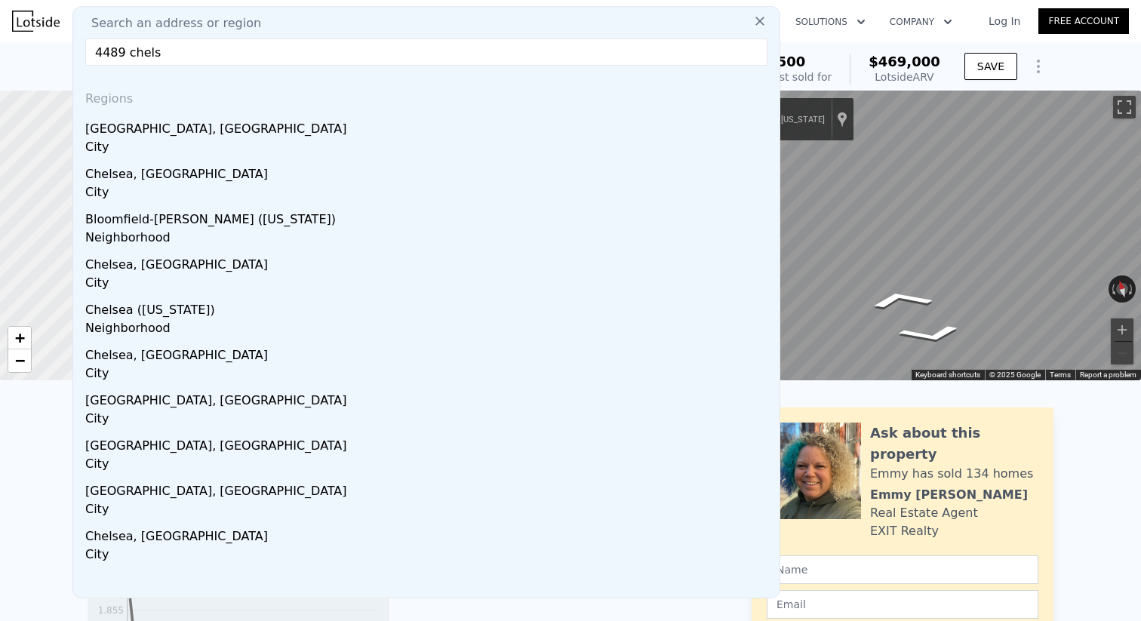
type input "4489 chels"
